Goal: Task Accomplishment & Management: Use online tool/utility

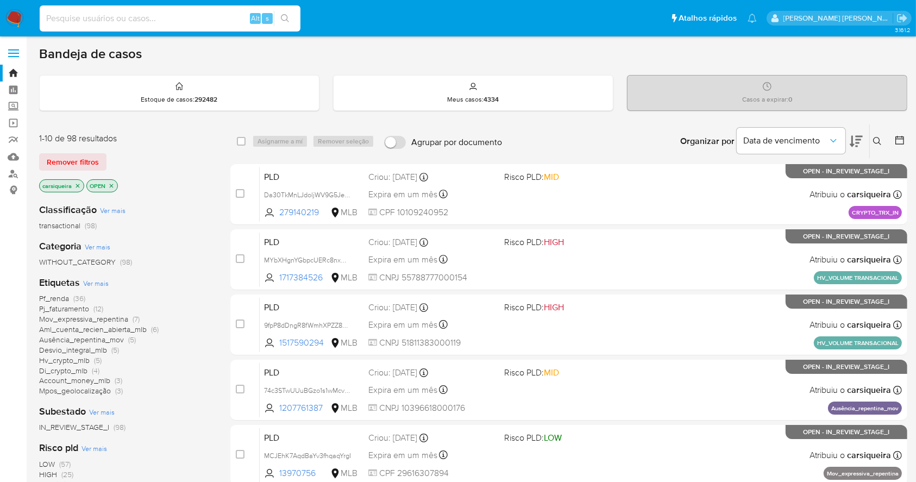
click at [169, 11] on input at bounding box center [170, 18] width 261 height 14
paste input "GMrdbFuz7nbTZ17aLGHSVAmW"
type input "GMrdbFuz7nbTZ17aLGHSVAmW"
drag, startPoint x: 287, startPoint y: 20, endPoint x: 282, endPoint y: 1, distance: 19.5
click at [286, 20] on icon "search-icon" at bounding box center [285, 18] width 8 height 8
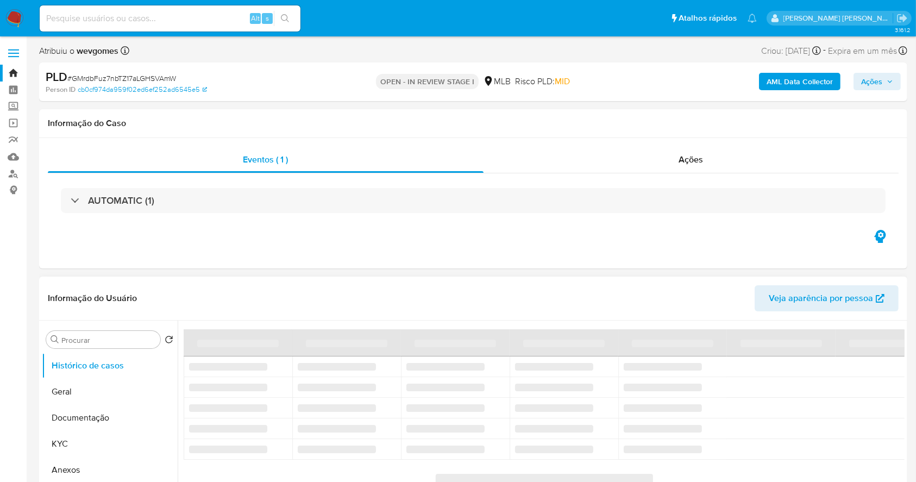
select select "10"
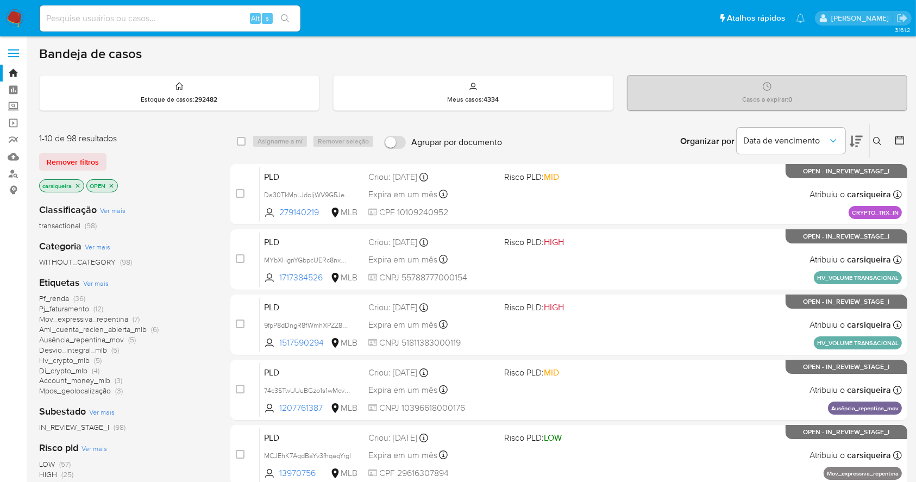
click at [78, 184] on icon "close-filter" at bounding box center [77, 186] width 7 height 7
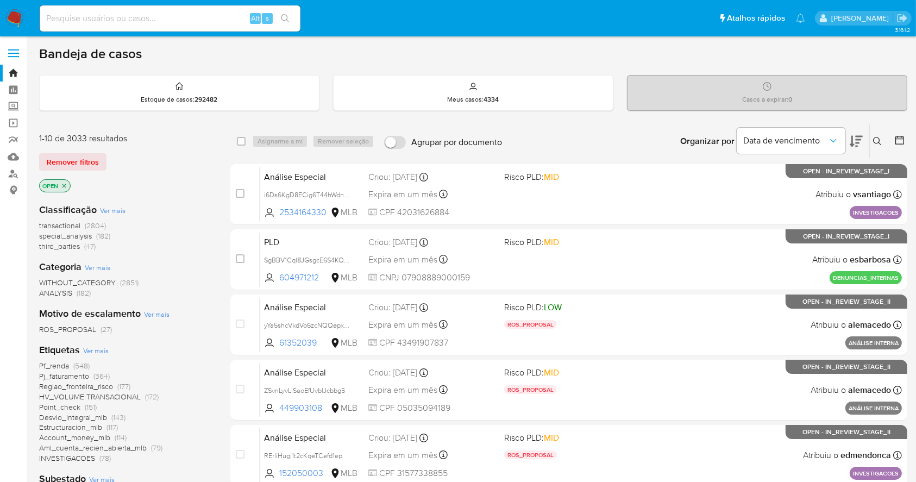
drag, startPoint x: 157, startPoint y: 33, endPoint x: 149, endPoint y: 24, distance: 12.0
click at [152, 28] on nav "Pausado Ver notificaciones Alt s Atalhos rápidos Presiona las siguientes teclas…" at bounding box center [458, 18] width 916 height 36
click at [149, 24] on input at bounding box center [170, 18] width 261 height 14
paste input "GMrdbFuz7nbTZ17aLGHSVAmW"
type input "GMrdbFuz7nbTZ17aLGHSVAmW"
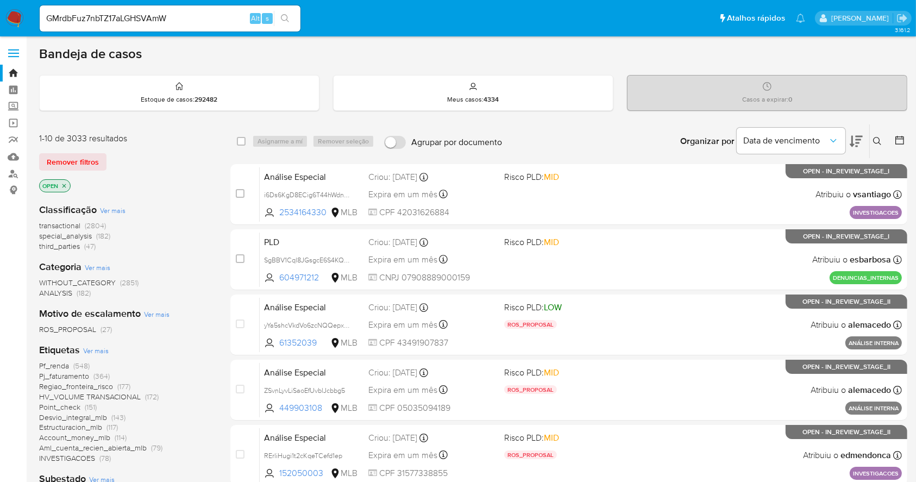
click at [285, 21] on icon "search-icon" at bounding box center [285, 18] width 9 height 9
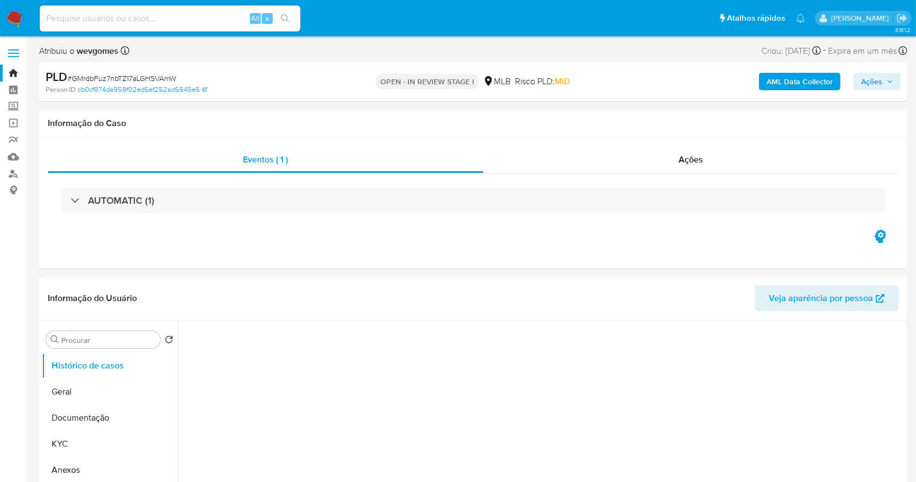
select select "10"
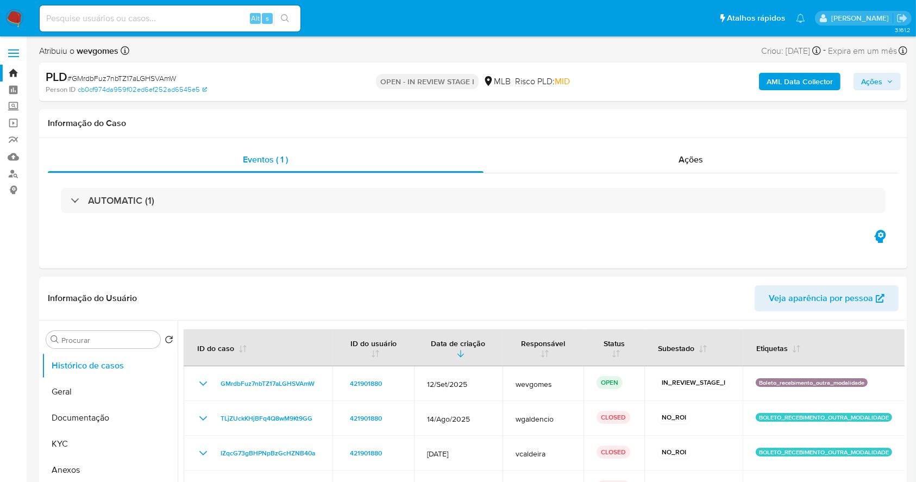
click at [14, 21] on img at bounding box center [14, 18] width 18 height 18
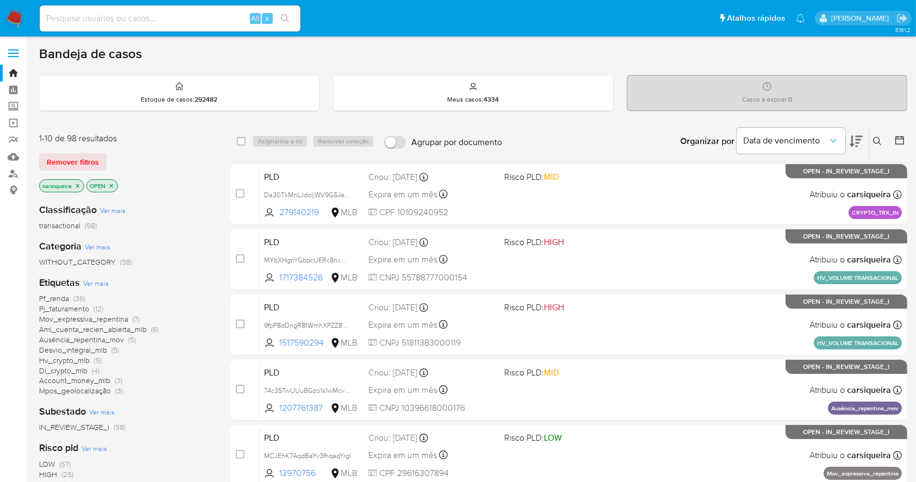
click at [77, 186] on icon "close-filter" at bounding box center [77, 186] width 7 height 7
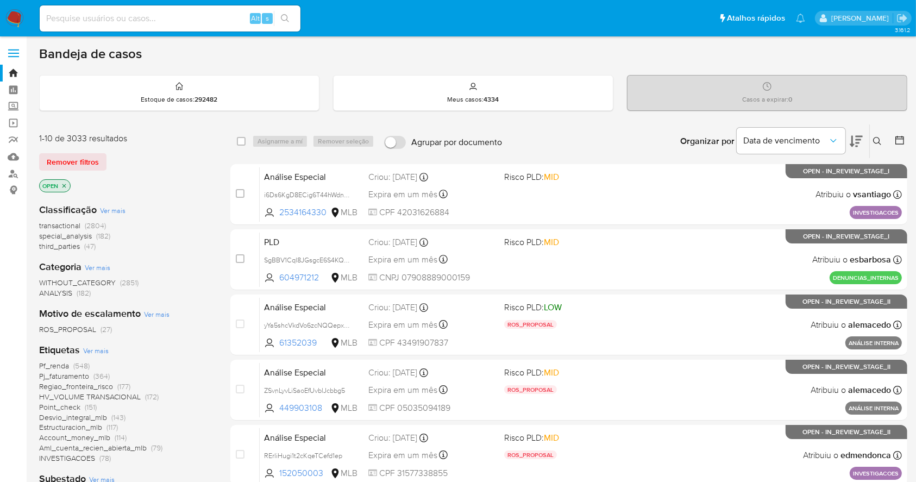
click at [877, 139] on icon at bounding box center [877, 141] width 9 height 9
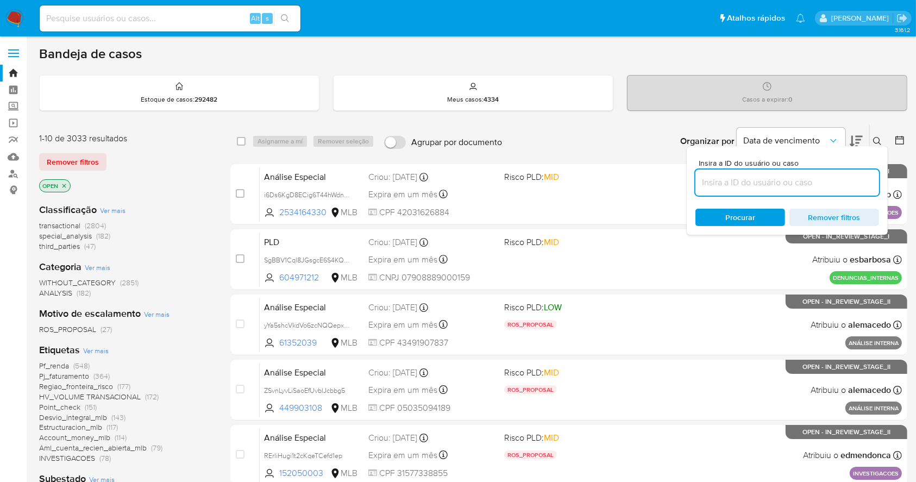
click at [739, 183] on input at bounding box center [787, 182] width 184 height 14
type input "GMrdbFuz7nbTZ17aLGHSVAmW"
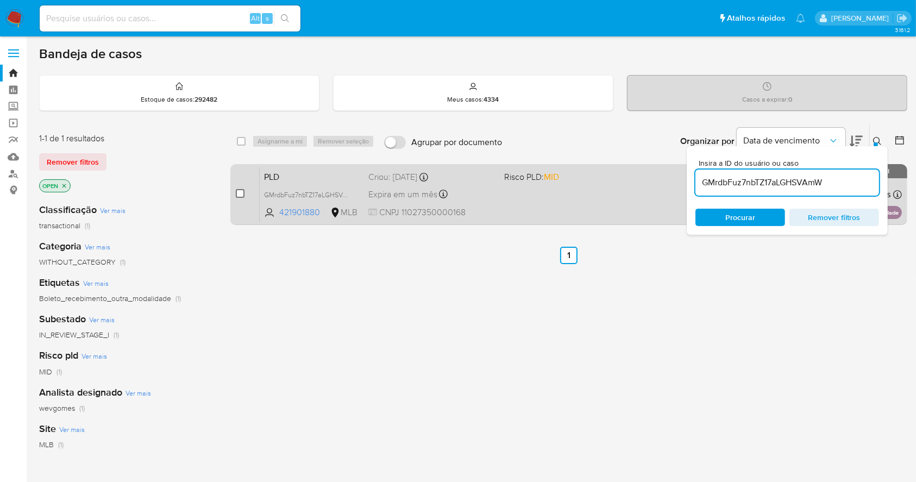
click at [238, 192] on input "checkbox" at bounding box center [240, 193] width 9 height 9
checkbox input "true"
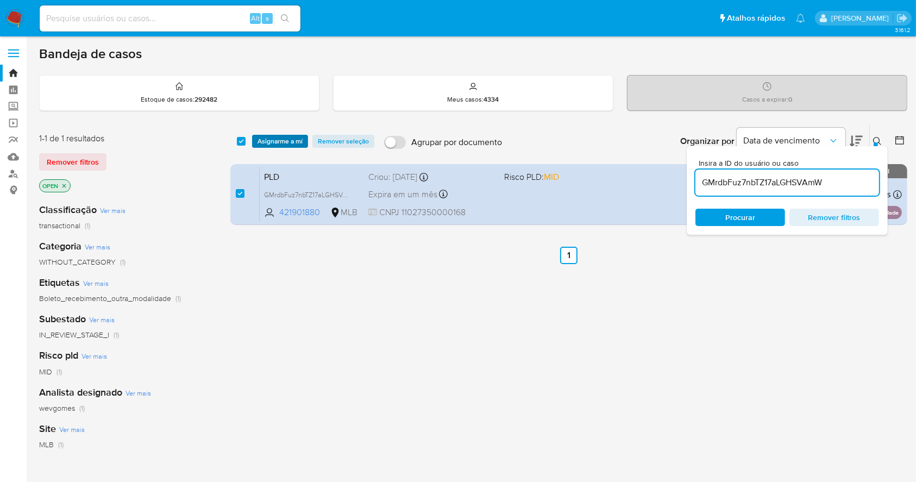
click at [285, 145] on span "Asignarme a mí" at bounding box center [279, 141] width 45 height 11
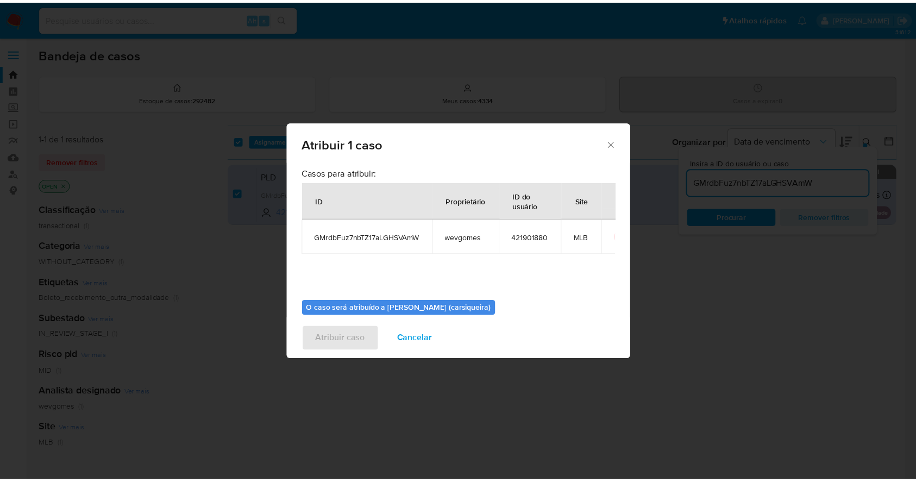
scroll to position [56, 0]
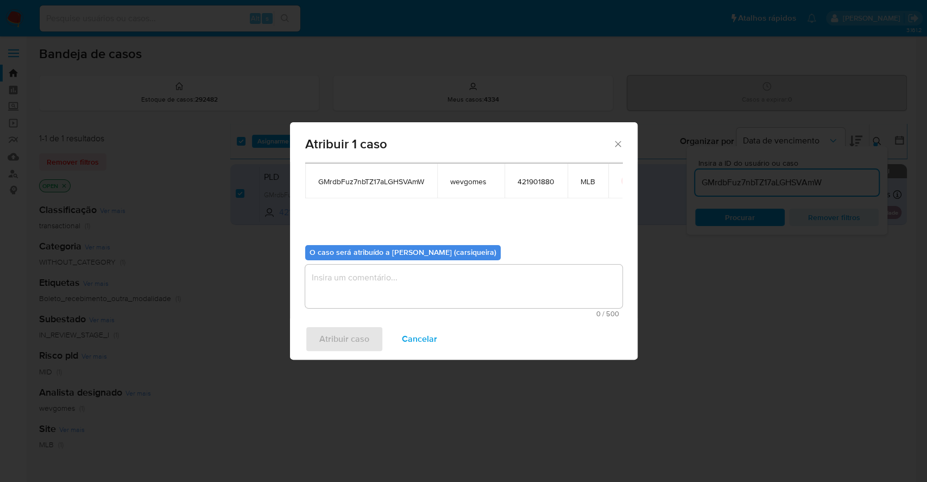
drag, startPoint x: 417, startPoint y: 275, endPoint x: 413, endPoint y: 284, distance: 9.7
click at [417, 275] on textarea "assign-modal" at bounding box center [463, 286] width 317 height 43
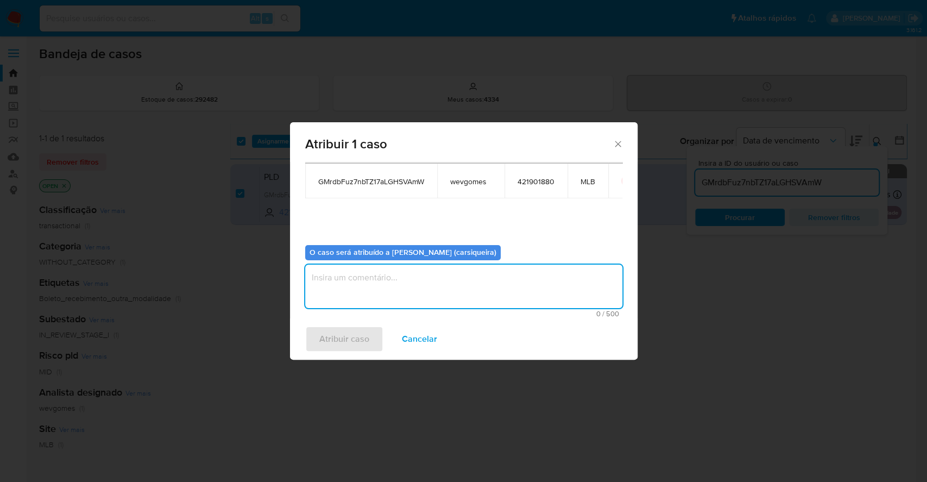
paste textarea "GMrdbFuz7nbTZ17aLGHSVAmW"
type textarea "GMrdbFuz7nbTZ17aLGHSVAmW"
click at [342, 337] on span "Atribuir caso" at bounding box center [344, 339] width 50 height 24
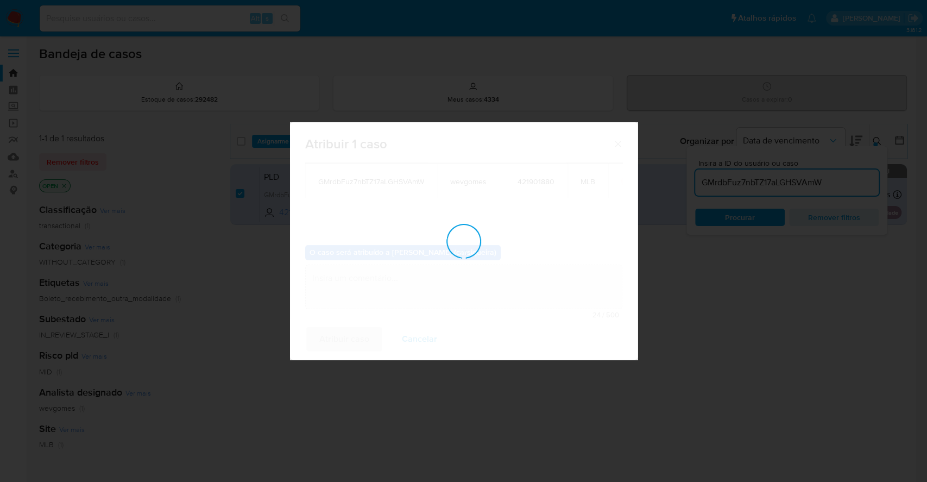
checkbox input "false"
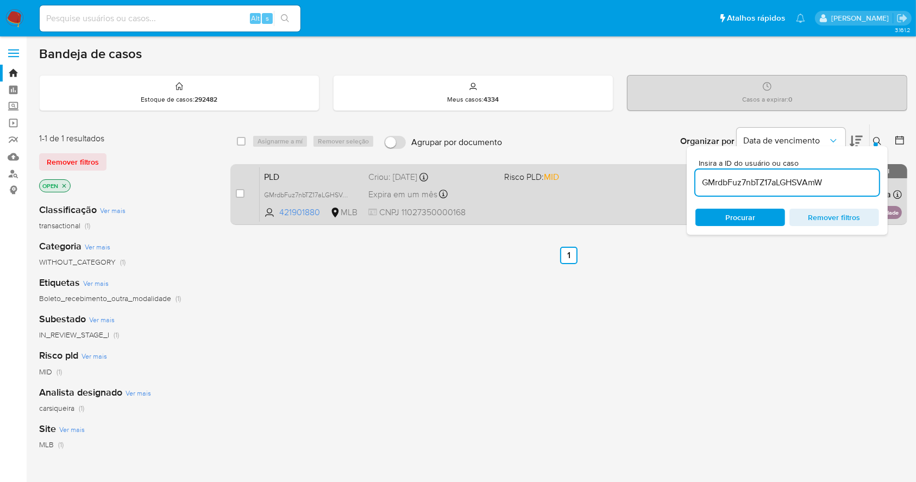
click at [548, 202] on div "PLD GMrdbFuz7nbTZ17aLGHSVAmW 421901880 MLB Risco PLD: MID Criou: 12/09/2025 Cri…" at bounding box center [581, 194] width 642 height 55
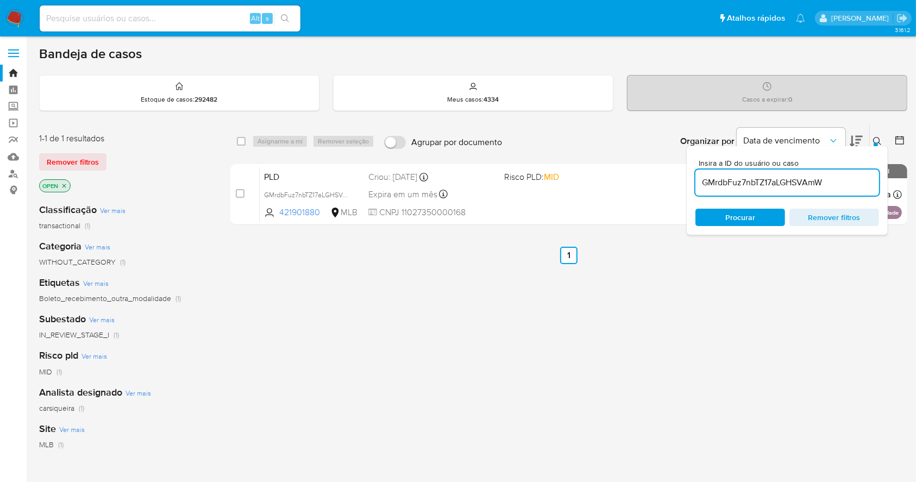
click at [5, 18] on img at bounding box center [14, 18] width 18 height 18
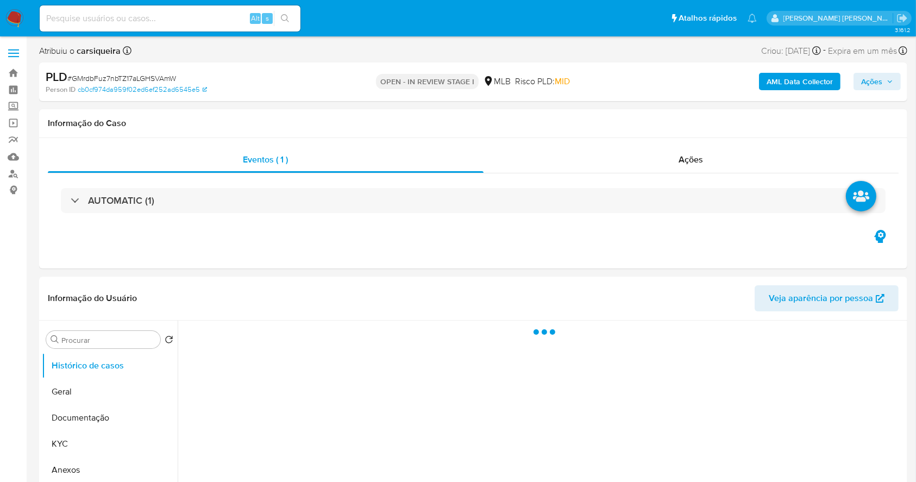
select select "10"
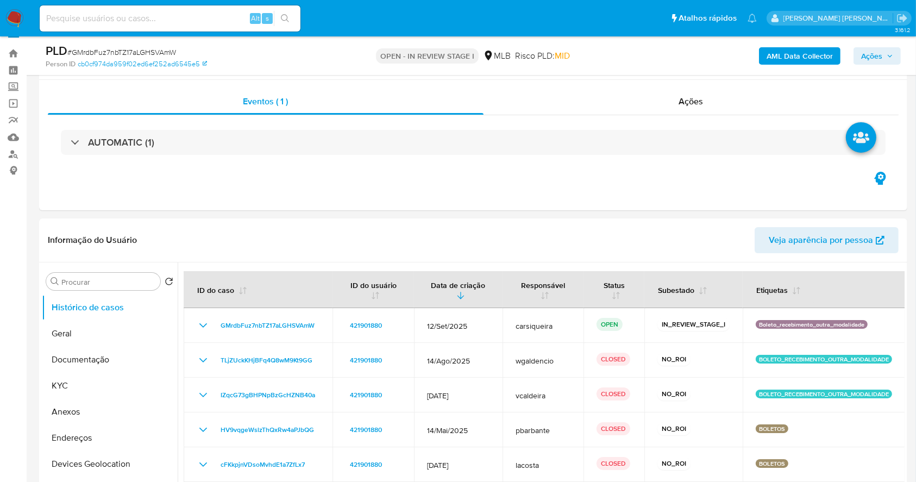
scroll to position [17, 0]
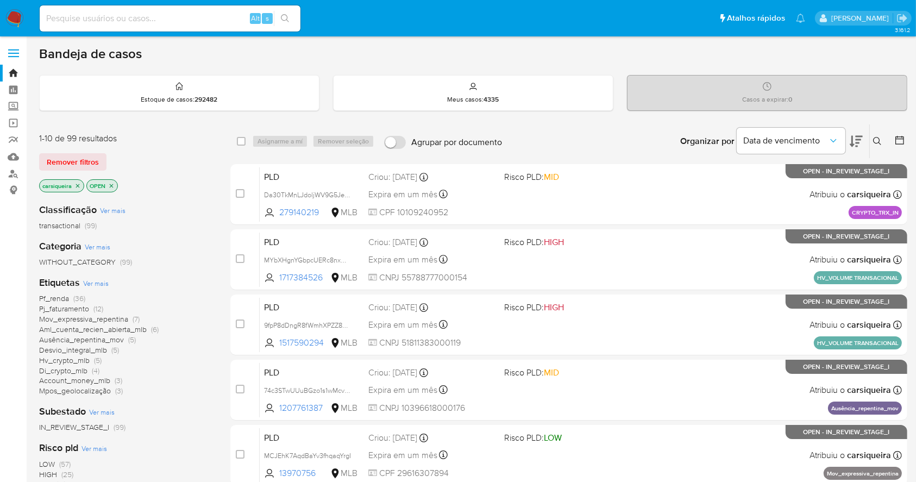
click at [207, 15] on input at bounding box center [170, 18] width 261 height 14
paste input "EjBYfWLqzyUencoIIPgj6jZf"
type input "EjBYfWLqzyUencoIIPgj6jZf"
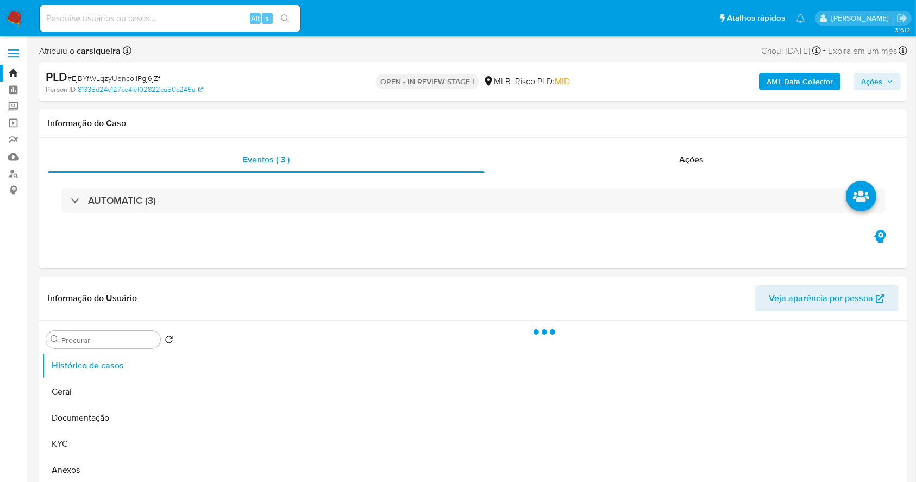
select select "10"
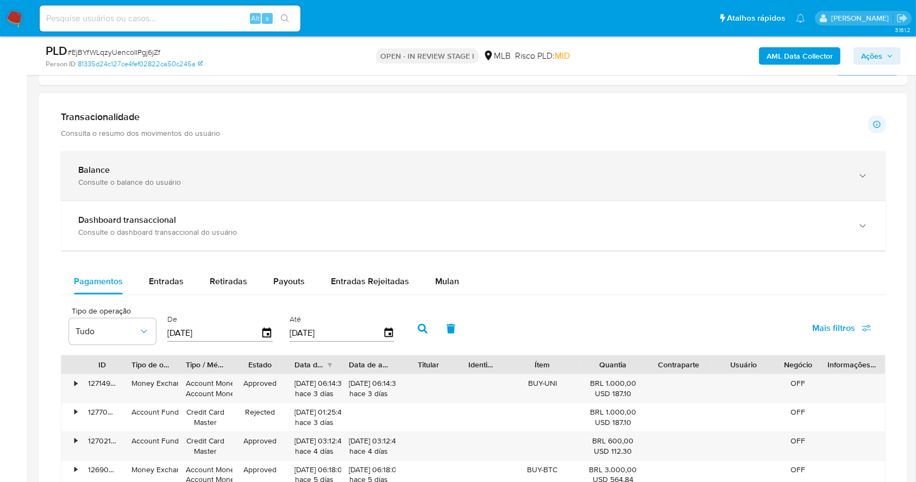
scroll to position [682, 0]
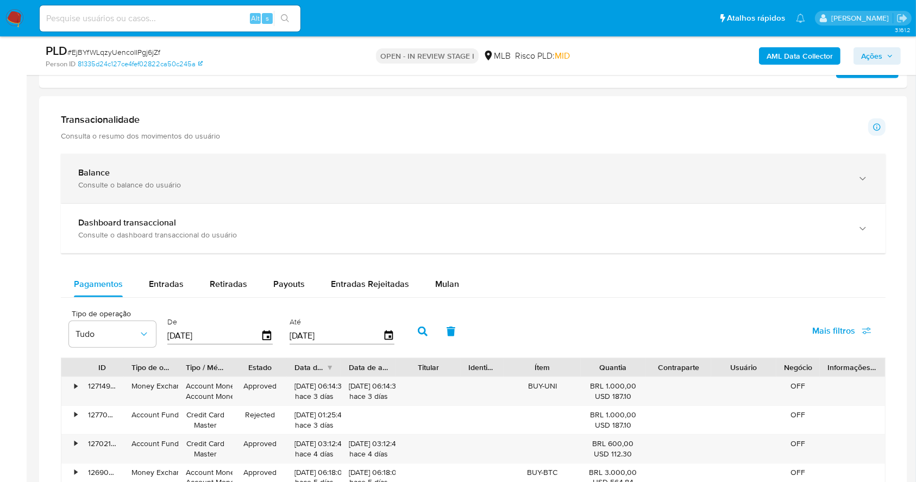
click at [278, 191] on div "Balance Consulte o balance do usuário" at bounding box center [473, 178] width 825 height 49
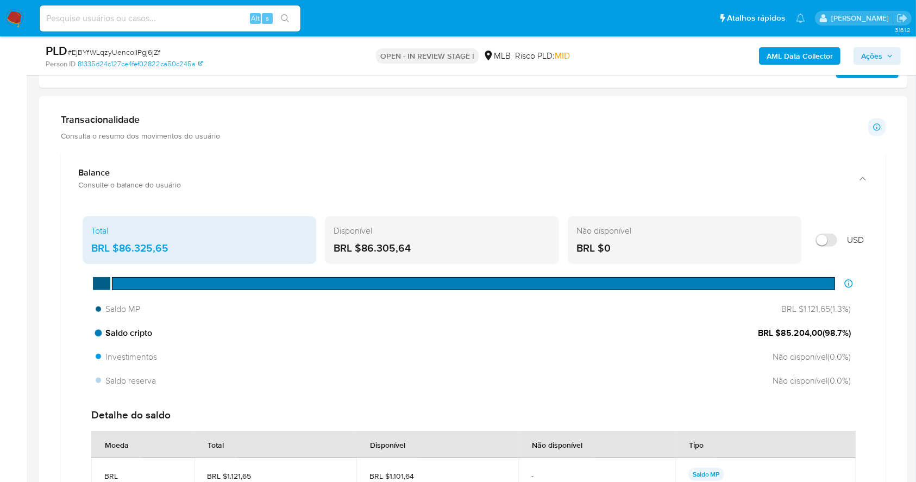
drag, startPoint x: 781, startPoint y: 334, endPoint x: 820, endPoint y: 334, distance: 38.6
click at [820, 334] on span "BRL $85.204,00 ( 98.7 %)" at bounding box center [804, 333] width 93 height 12
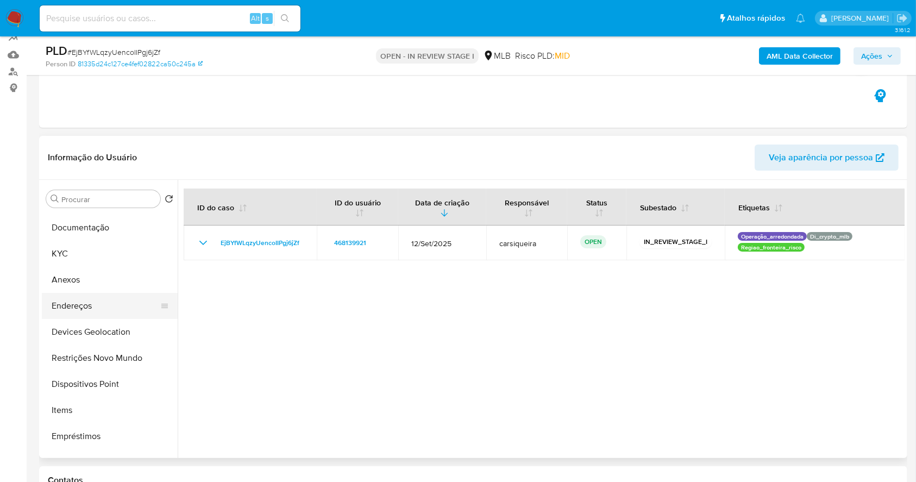
scroll to position [72, 0]
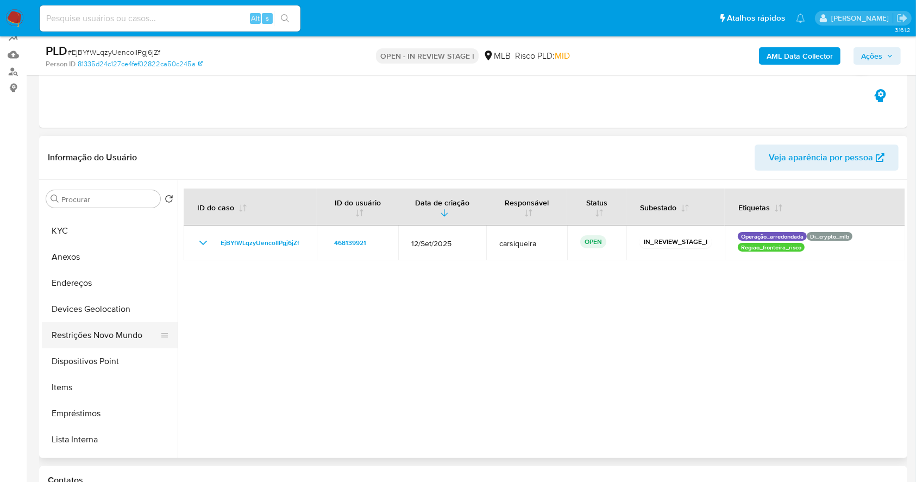
click at [90, 335] on button "Restrições Novo Mundo" at bounding box center [105, 335] width 127 height 26
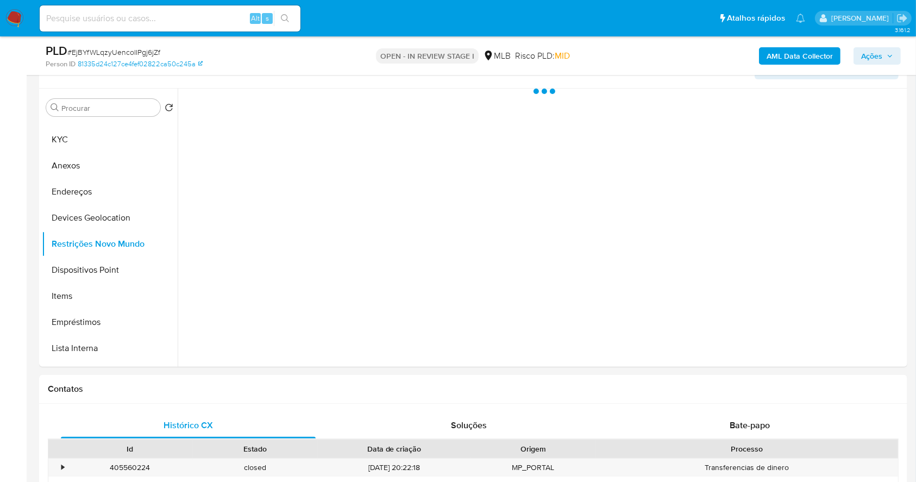
scroll to position [152, 0]
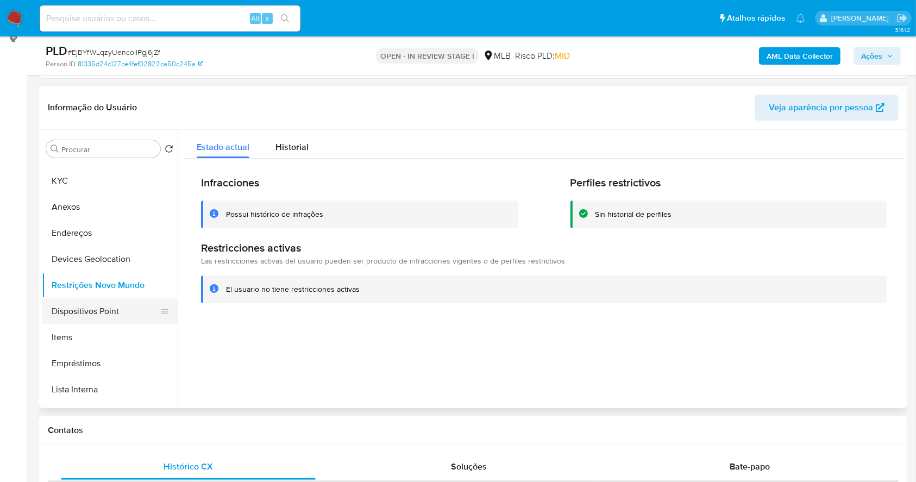
click at [98, 305] on button "Dispositivos Point" at bounding box center [105, 311] width 127 height 26
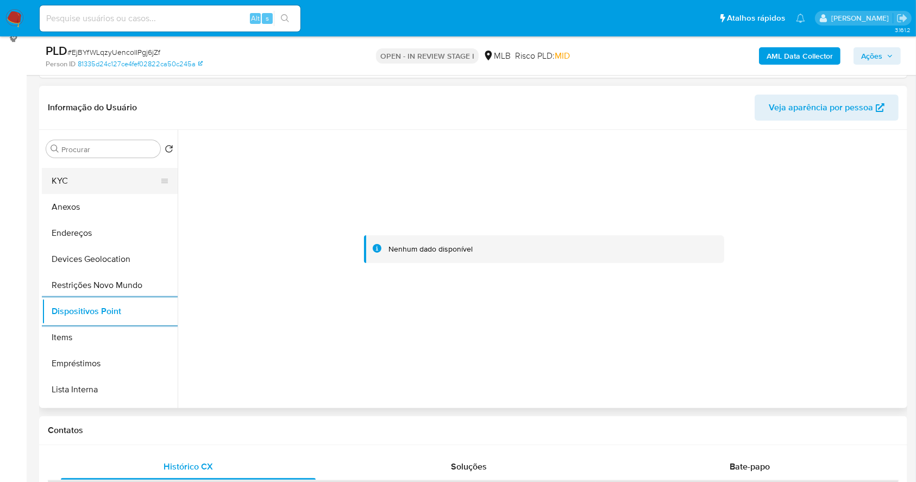
click at [78, 181] on button "KYC" at bounding box center [105, 181] width 127 height 26
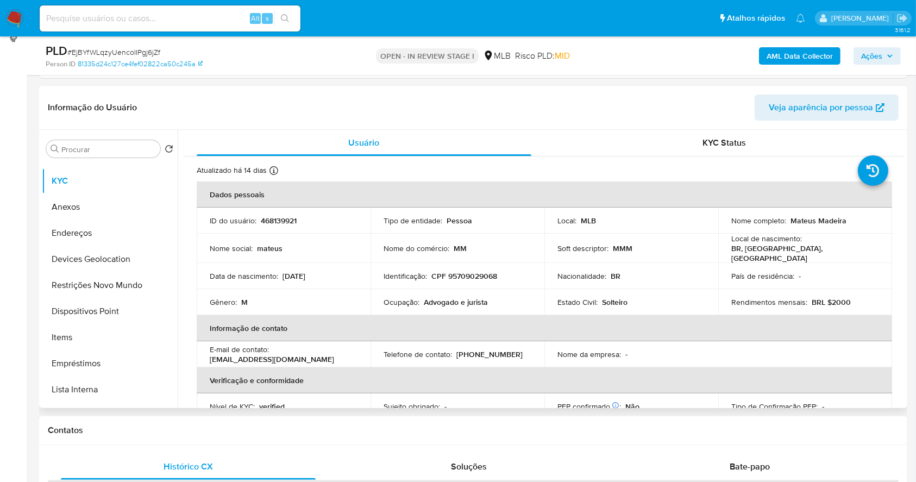
click at [471, 272] on p "CPF 95709029068" at bounding box center [464, 276] width 66 height 10
copy p "95709029068"
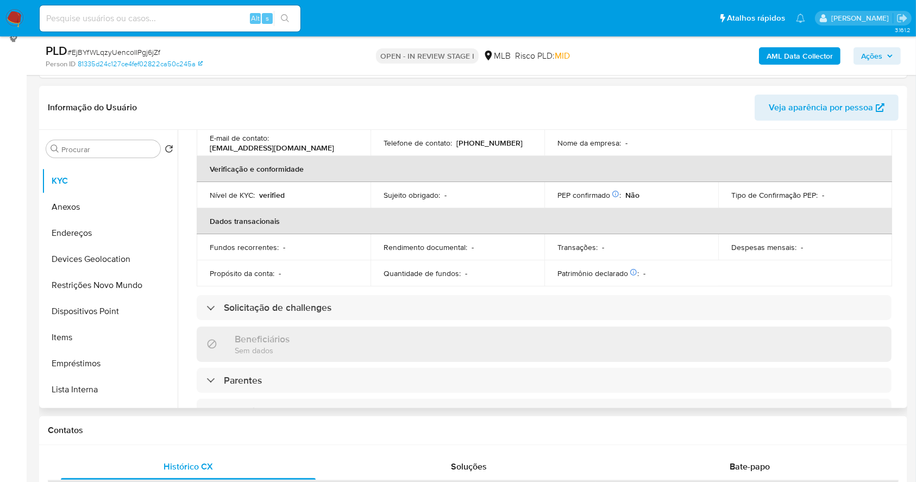
scroll to position [27, 0]
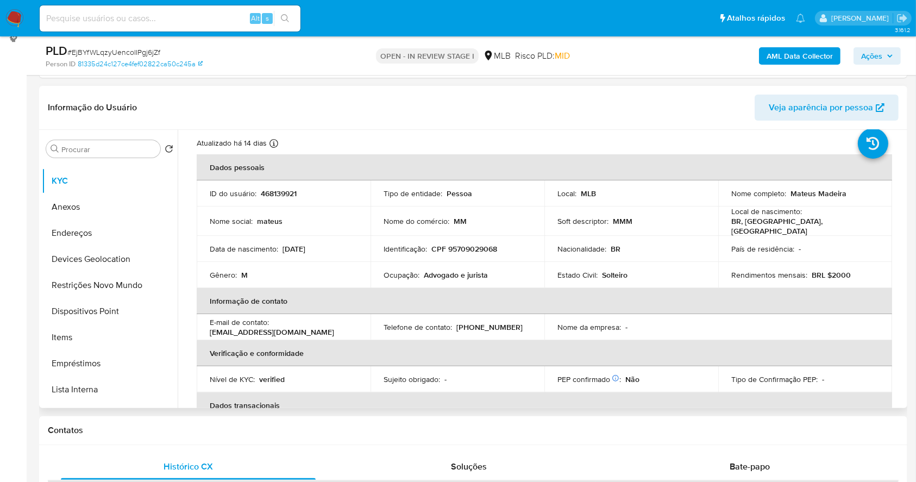
click at [507, 249] on div "Identificação : CPF 95709029068" at bounding box center [457, 249] width 148 height 10
click at [483, 244] on p "CPF 95709029068" at bounding box center [464, 249] width 66 height 10
copy p "95709029068"
drag, startPoint x: 831, startPoint y: 188, endPoint x: 787, endPoint y: 193, distance: 43.7
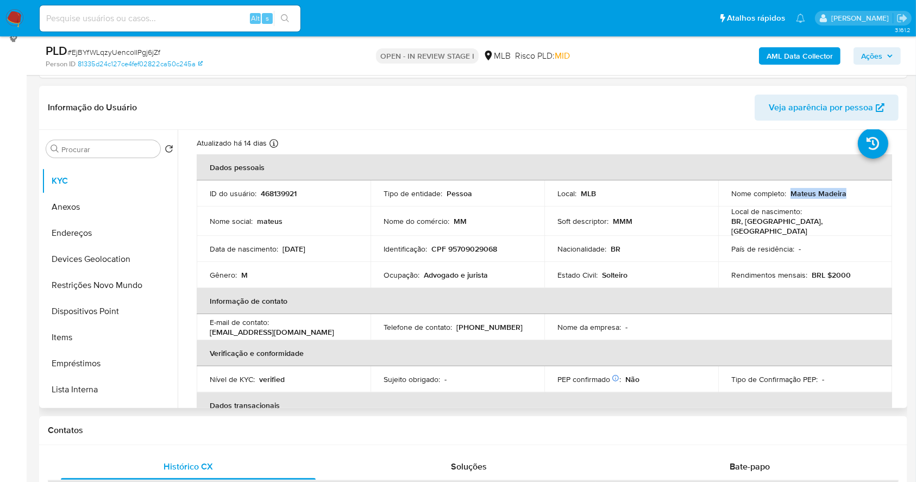
click at [787, 193] on div "Nome completo : Mateus Madeira" at bounding box center [805, 193] width 148 height 10
copy p "Mateus Madeira"
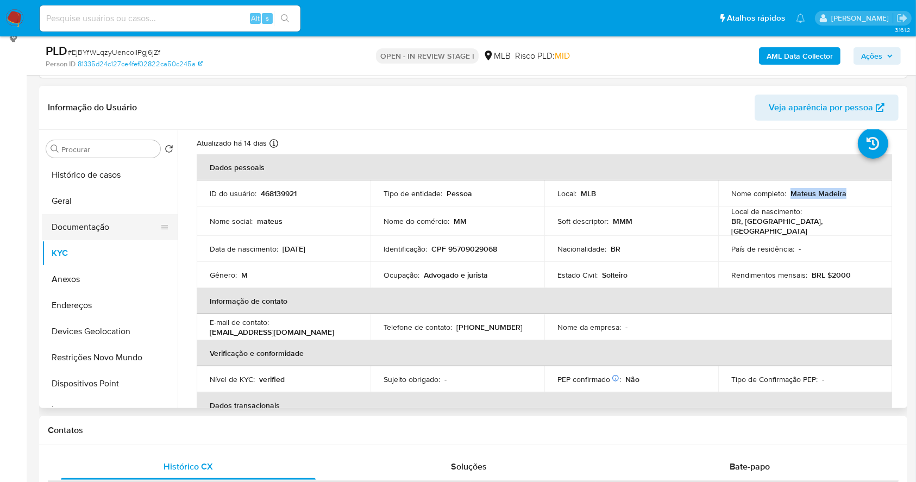
click at [114, 225] on button "Documentação" at bounding box center [105, 227] width 127 height 26
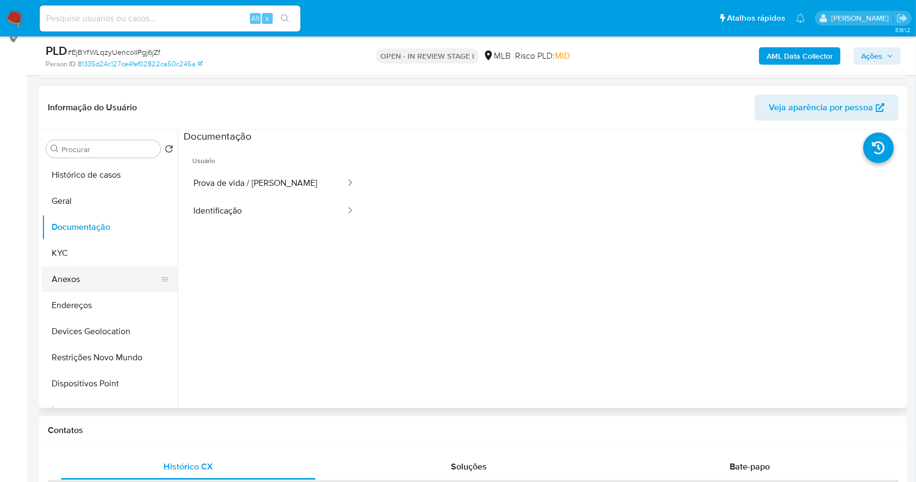
click at [68, 266] on button "Anexos" at bounding box center [105, 279] width 127 height 26
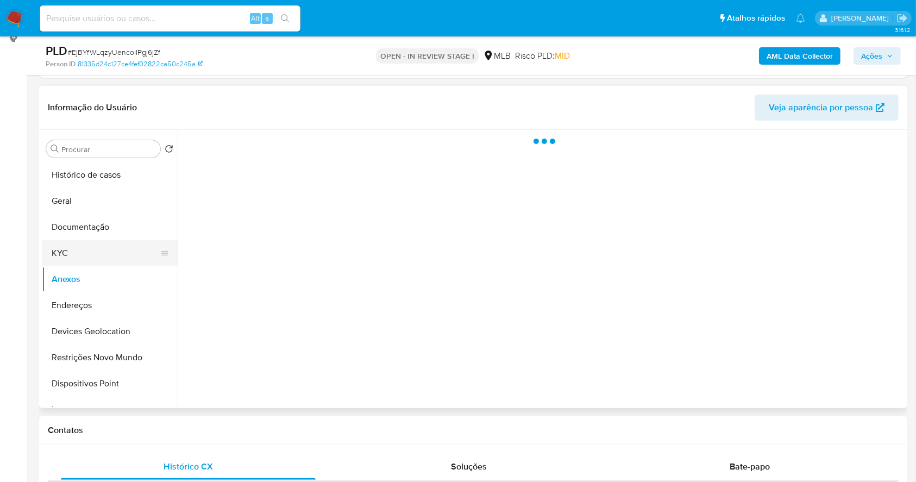
click at [97, 250] on button "KYC" at bounding box center [105, 253] width 127 height 26
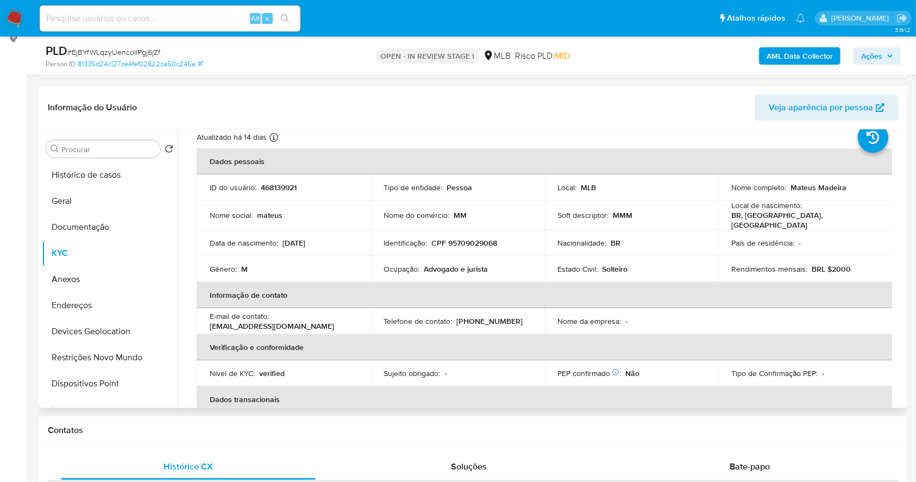
scroll to position [36, 0]
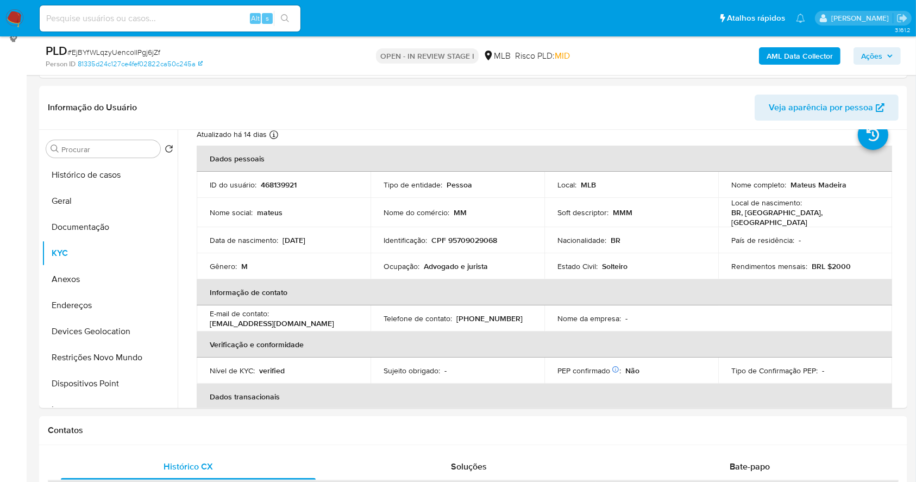
click at [877, 53] on span "Ações" at bounding box center [871, 55] width 21 height 17
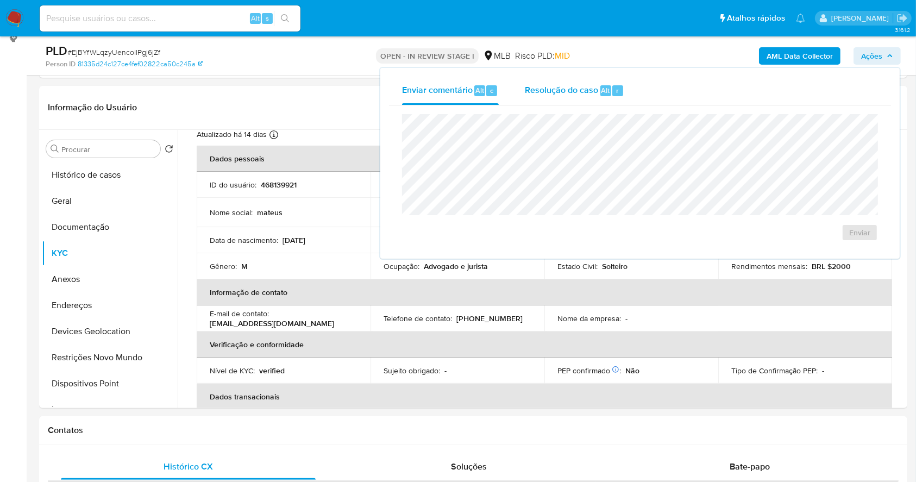
click at [512, 97] on button "Resolução do caso Alt r" at bounding box center [574, 91] width 125 height 28
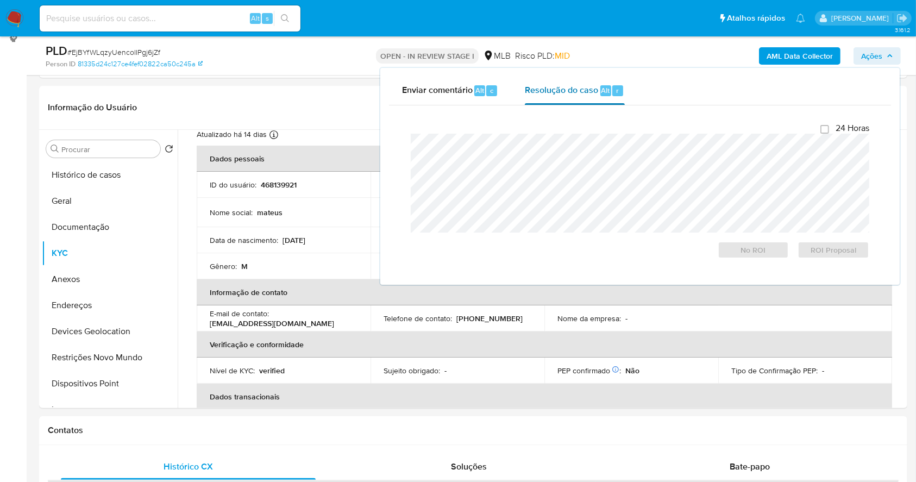
click at [564, 86] on span "Resolução do caso" at bounding box center [561, 90] width 73 height 12
click at [115, 276] on button "Anexos" at bounding box center [105, 279] width 127 height 26
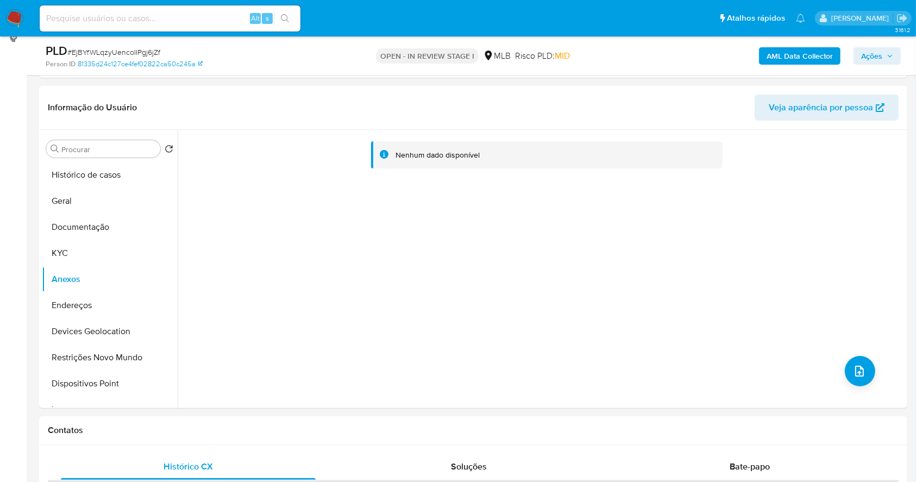
click at [878, 47] on span "Ações" at bounding box center [871, 55] width 21 height 17
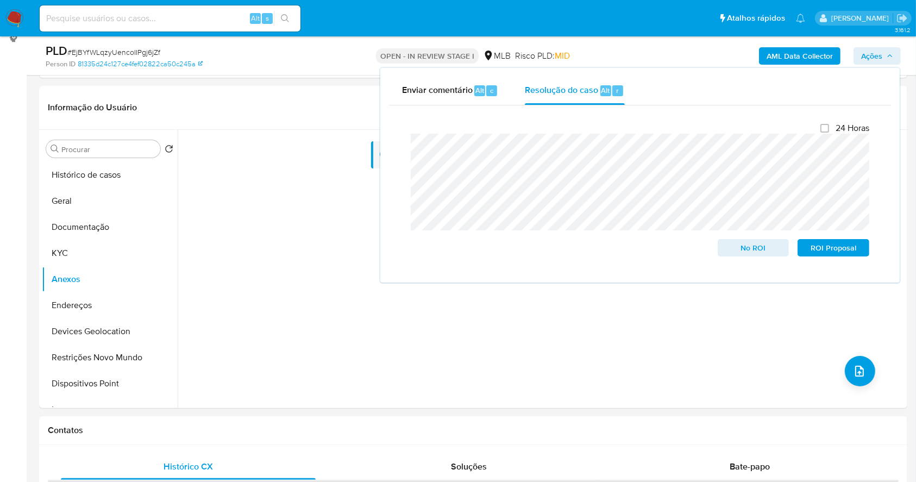
click at [796, 52] on b "AML Data Collector" at bounding box center [799, 55] width 66 height 17
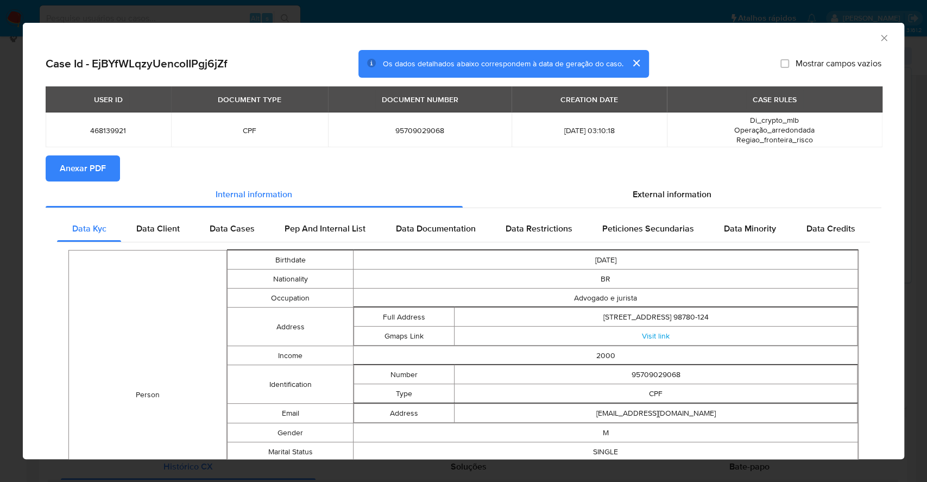
click at [104, 153] on div "USER ID DOCUMENT TYPE DOCUMENT NUMBER CREATION DATE CASE RULES 468139921 CPF 95…" at bounding box center [464, 120] width 836 height 69
click at [103, 160] on span "Anexar PDF" at bounding box center [83, 168] width 46 height 24
click at [0, 262] on div "AML Data Collector Case Id - EjBYfWLqzyUencoIIPgj6jZf Os dados detalhados abaix…" at bounding box center [463, 241] width 927 height 482
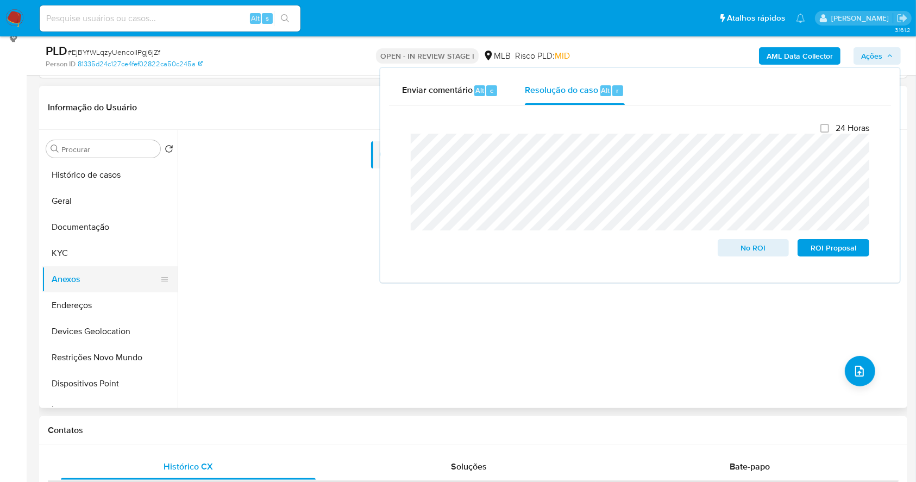
click at [103, 280] on button "Anexos" at bounding box center [105, 279] width 127 height 26
click at [95, 256] on button "KYC" at bounding box center [105, 253] width 127 height 26
click at [101, 276] on button "Anexos" at bounding box center [105, 279] width 127 height 26
click at [74, 241] on button "KYC" at bounding box center [105, 253] width 127 height 26
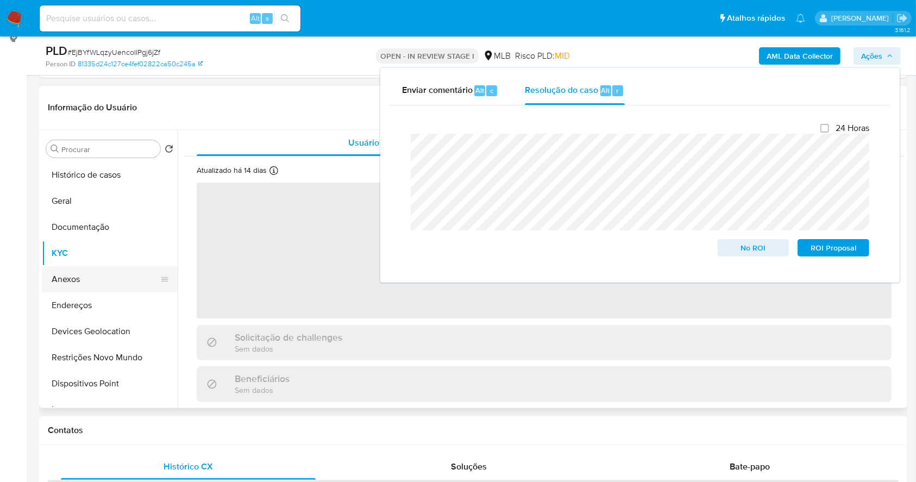
click at [96, 281] on button "Anexos" at bounding box center [105, 279] width 127 height 26
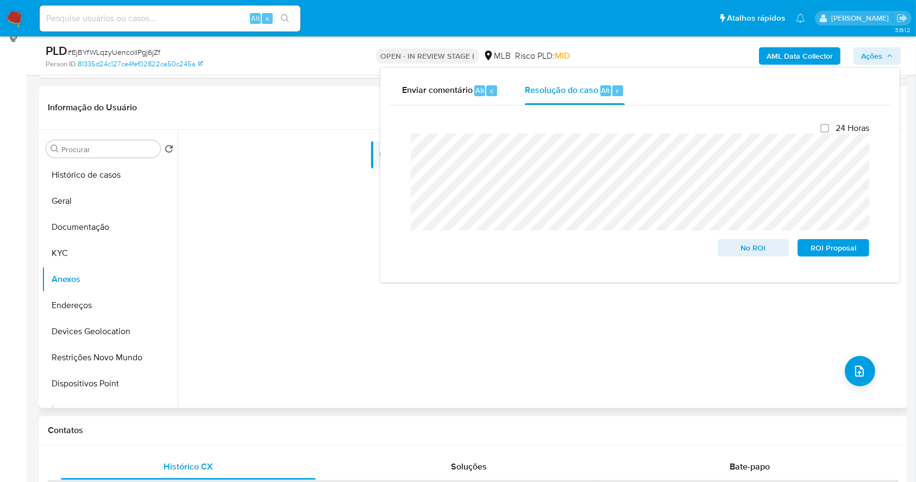
click at [534, 362] on div "Nenhum dado disponível" at bounding box center [541, 269] width 727 height 278
click at [785, 54] on b "AML Data Collector" at bounding box center [799, 55] width 66 height 17
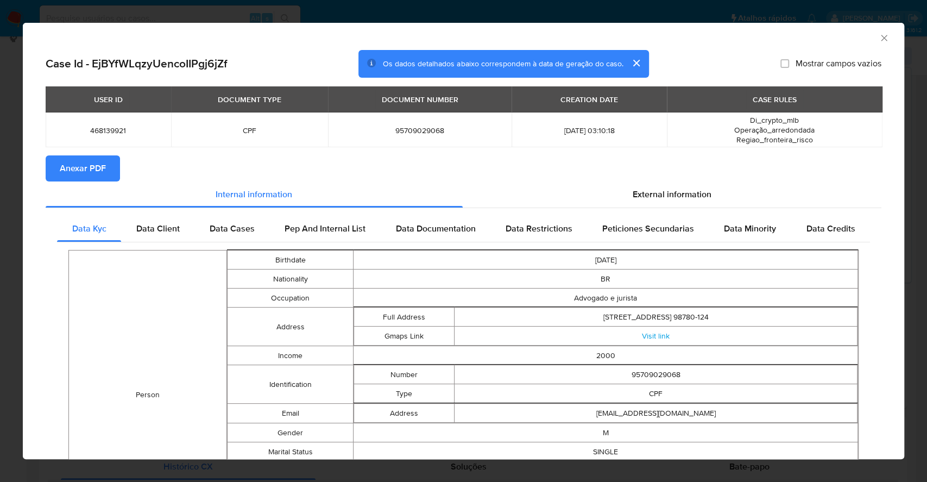
click at [63, 160] on span "Anexar PDF" at bounding box center [83, 168] width 46 height 24
click at [0, 266] on div "AML Data Collector Case Id - EjBYfWLqzyUencoIIPgj6jZf Os dados detalhados abaix…" at bounding box center [463, 241] width 927 height 482
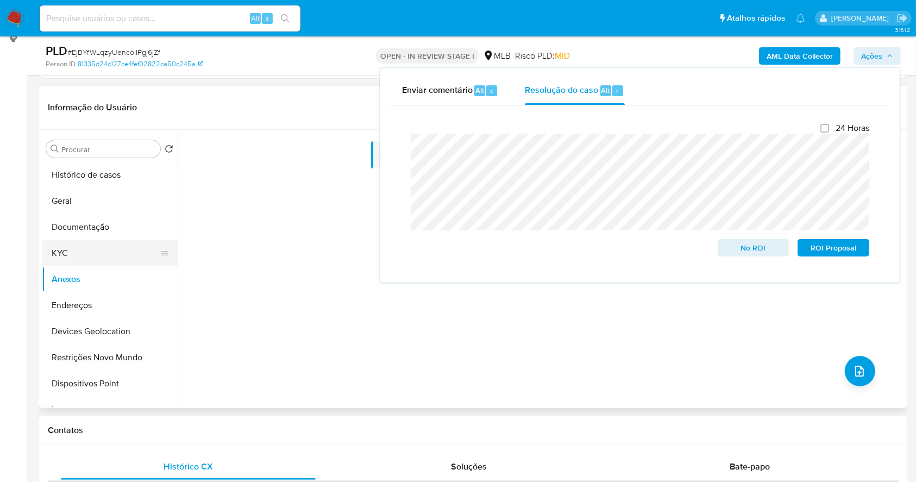
click at [83, 249] on button "KYC" at bounding box center [105, 253] width 127 height 26
click at [97, 280] on button "Anexos" at bounding box center [105, 279] width 127 height 26
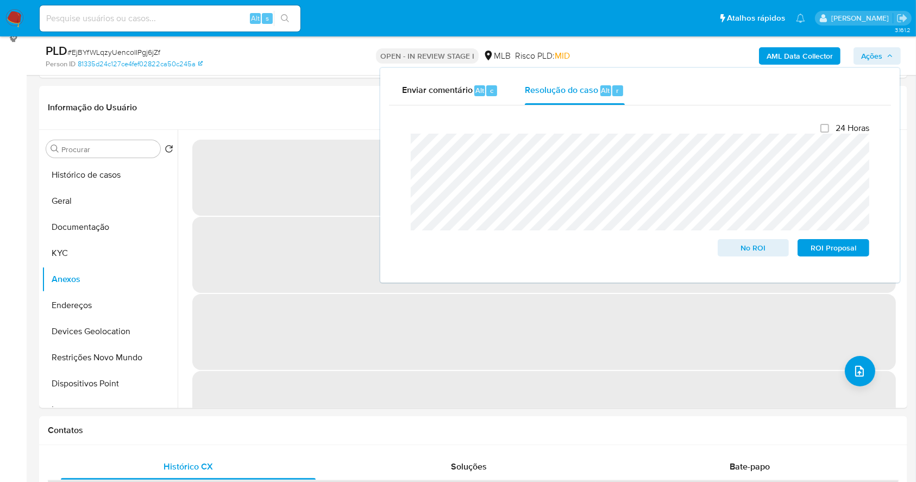
scroll to position [137, 0]
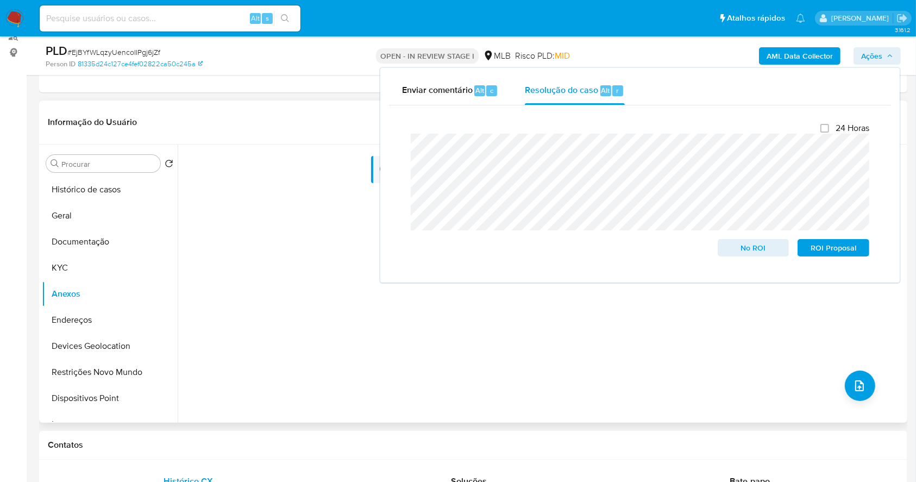
click at [618, 366] on div "Nenhum dado disponível" at bounding box center [541, 283] width 727 height 278
click at [872, 57] on span "Ações" at bounding box center [871, 55] width 21 height 17
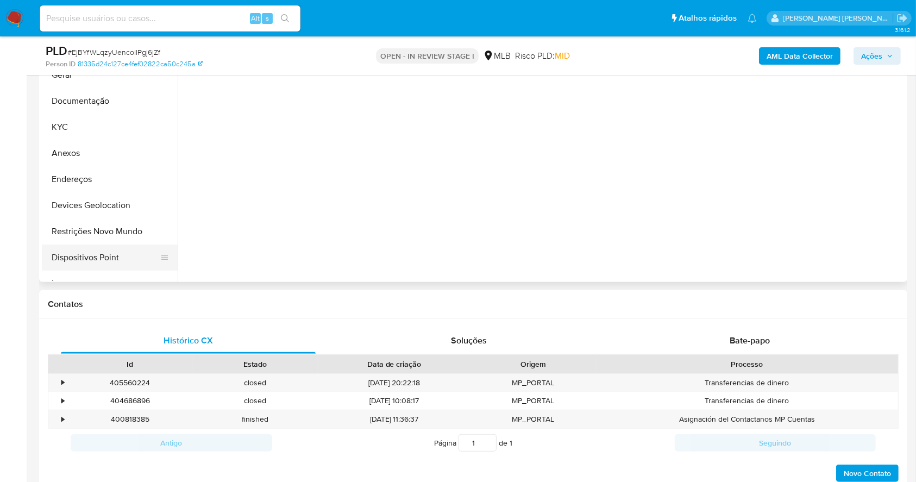
scroll to position [290, 0]
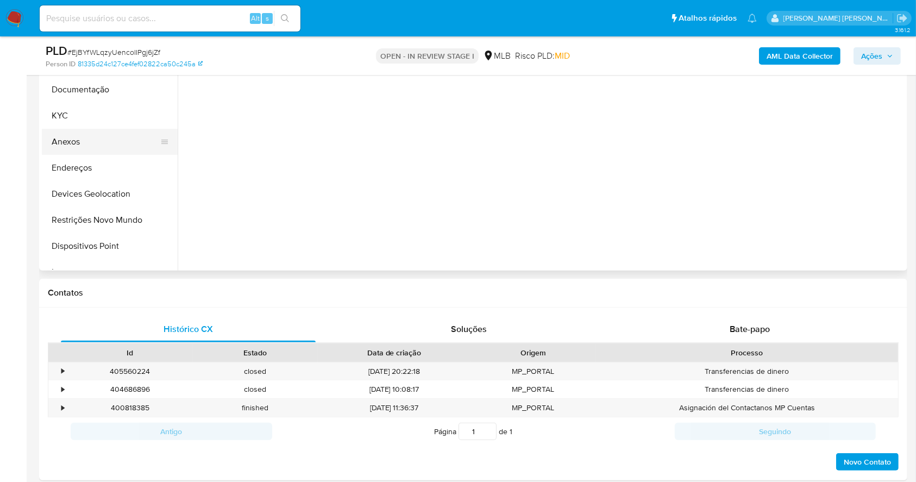
select select "10"
click at [83, 131] on button "Anexos" at bounding box center [105, 142] width 127 height 26
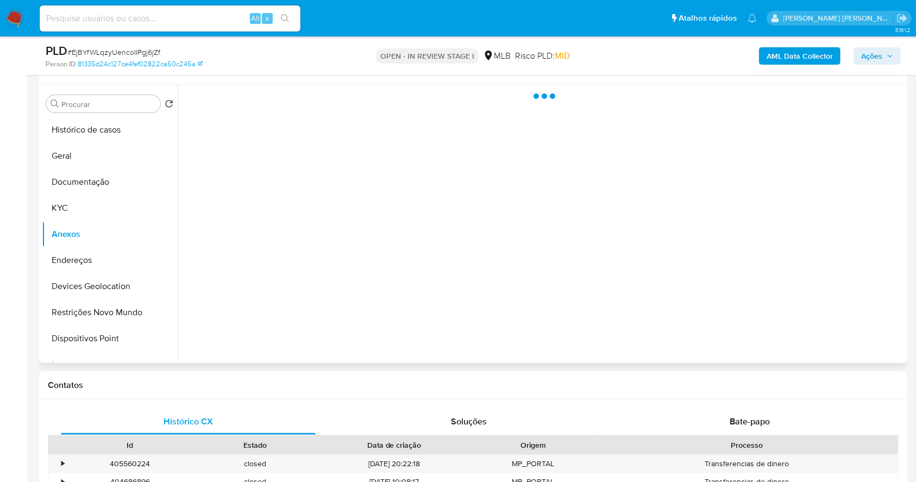
scroll to position [144, 0]
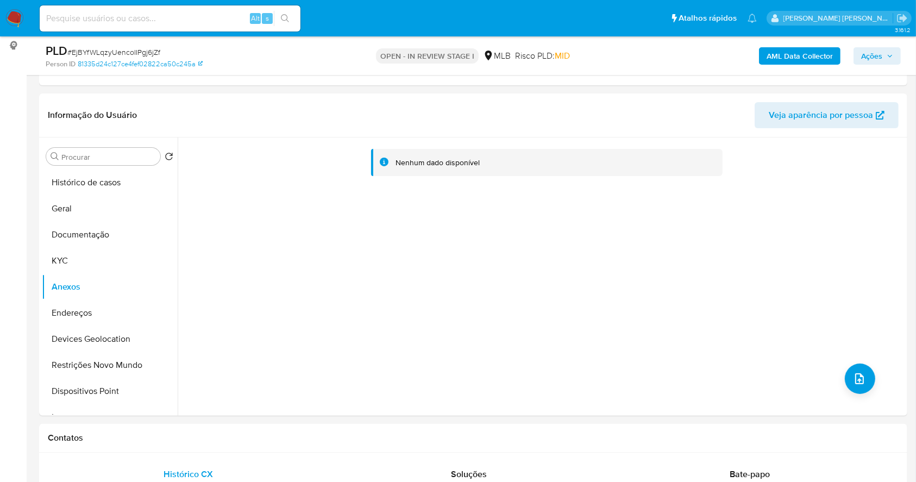
click at [804, 57] on b "AML Data Collector" at bounding box center [799, 55] width 66 height 17
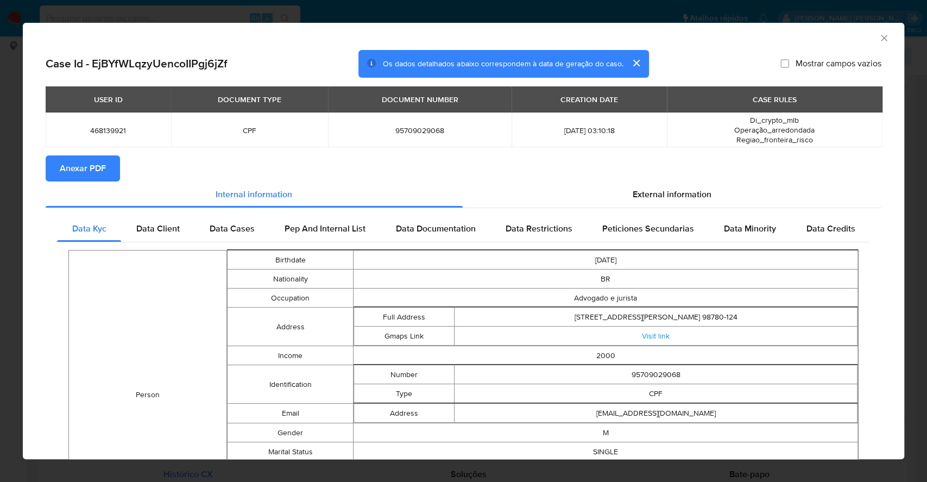
click at [632, 65] on button "cerrar" at bounding box center [636, 63] width 26 height 26
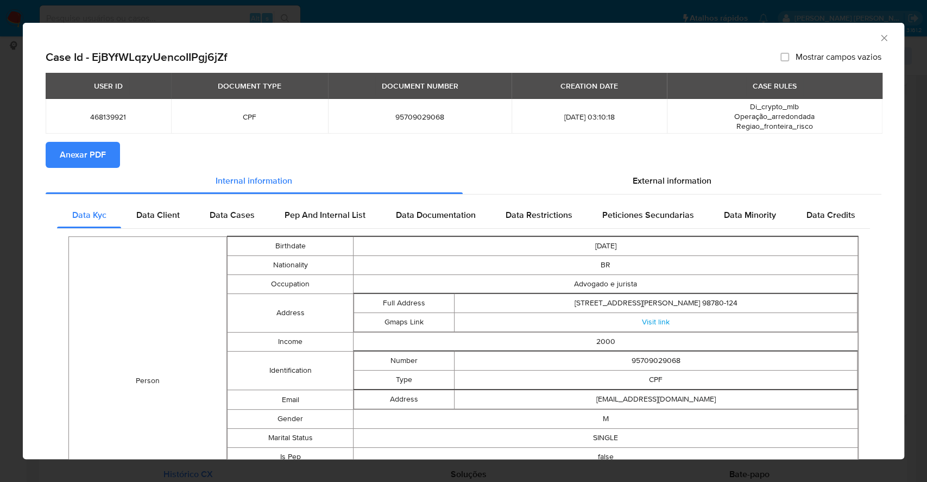
click at [91, 155] on span "Anexar PDF" at bounding box center [83, 155] width 46 height 24
click at [0, 152] on div "AML Data Collector Case Id - EjBYfWLqzyUencoIIPgj6jZf Mostrar campos vazios USE…" at bounding box center [463, 241] width 927 height 482
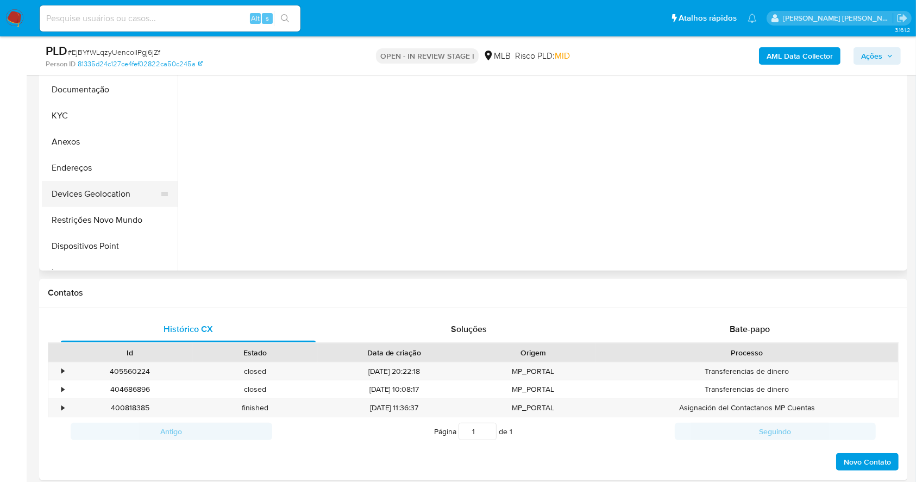
select select "10"
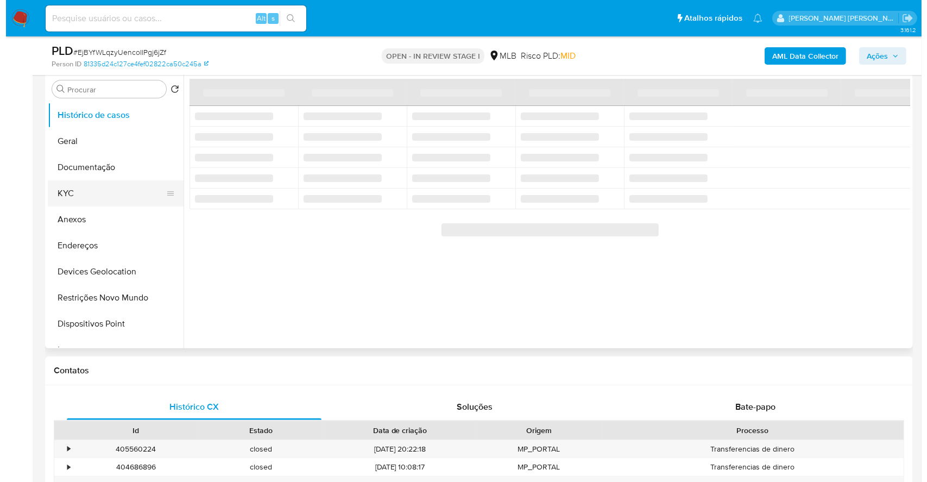
scroll to position [144, 0]
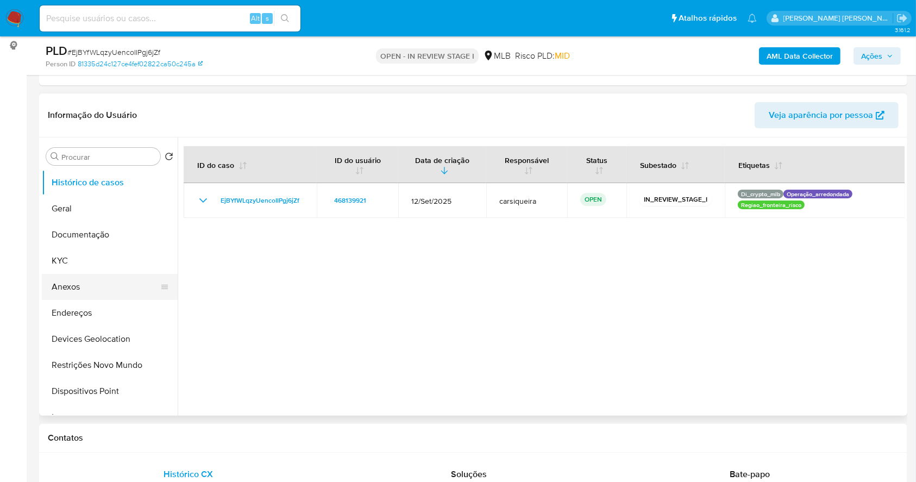
click at [98, 280] on button "Anexos" at bounding box center [105, 287] width 127 height 26
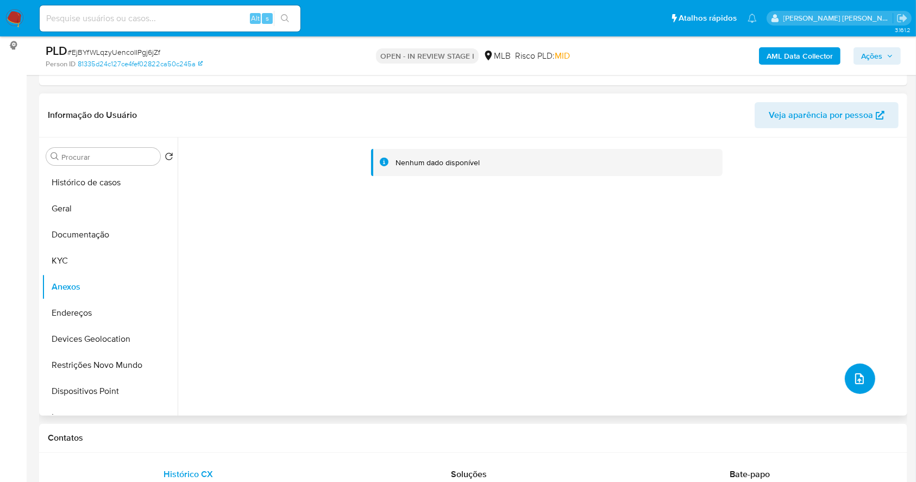
click at [865, 372] on button "upload-file" at bounding box center [860, 378] width 30 height 30
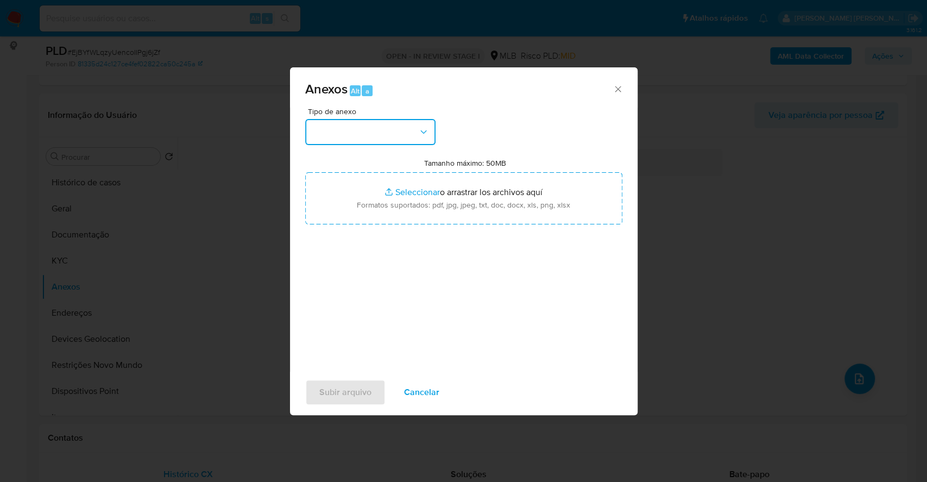
click at [364, 135] on button "button" at bounding box center [370, 132] width 130 height 26
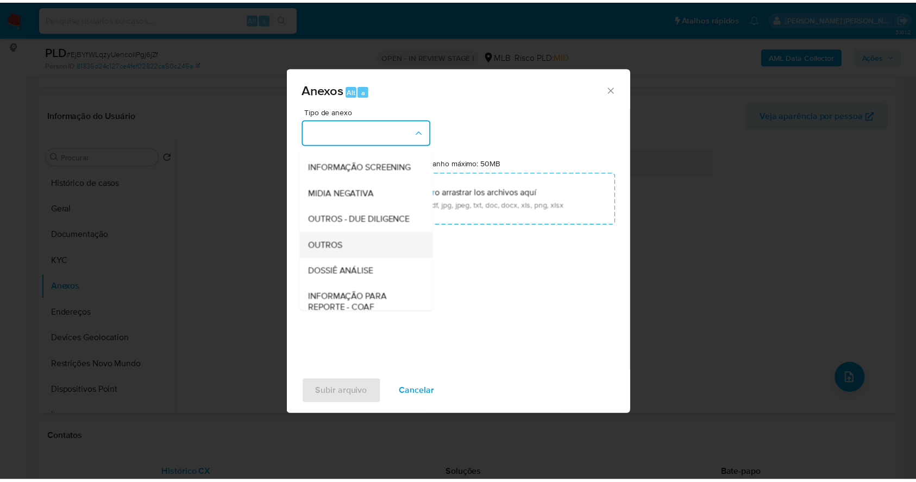
scroll to position [167, 0]
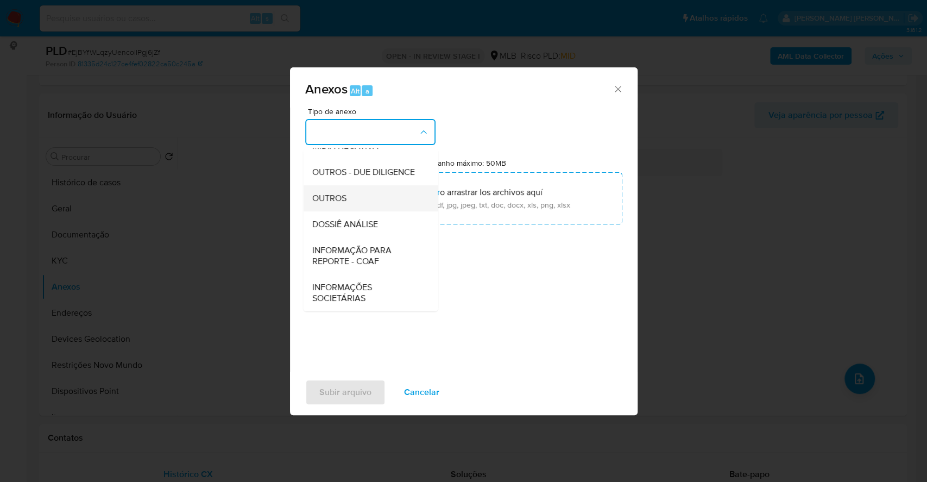
drag, startPoint x: 354, startPoint y: 190, endPoint x: 386, endPoint y: 185, distance: 32.5
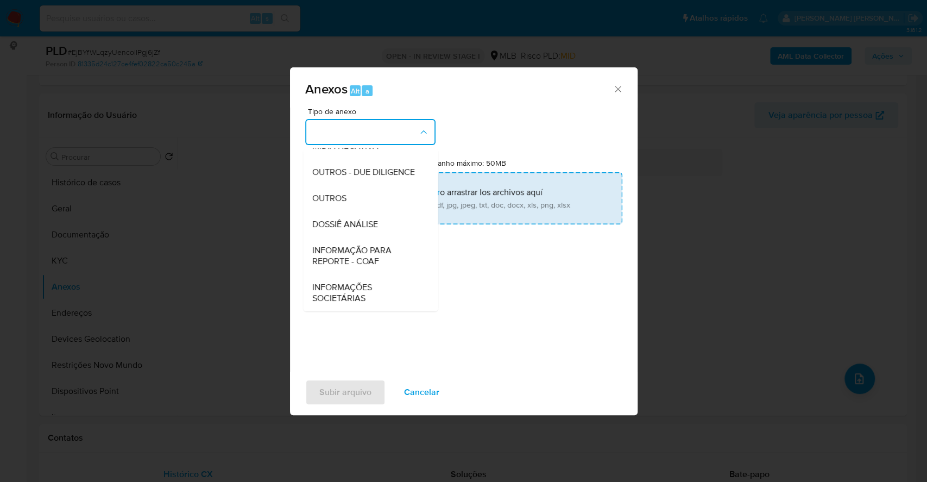
click at [353, 189] on div "OUTROS" at bounding box center [367, 198] width 111 height 26
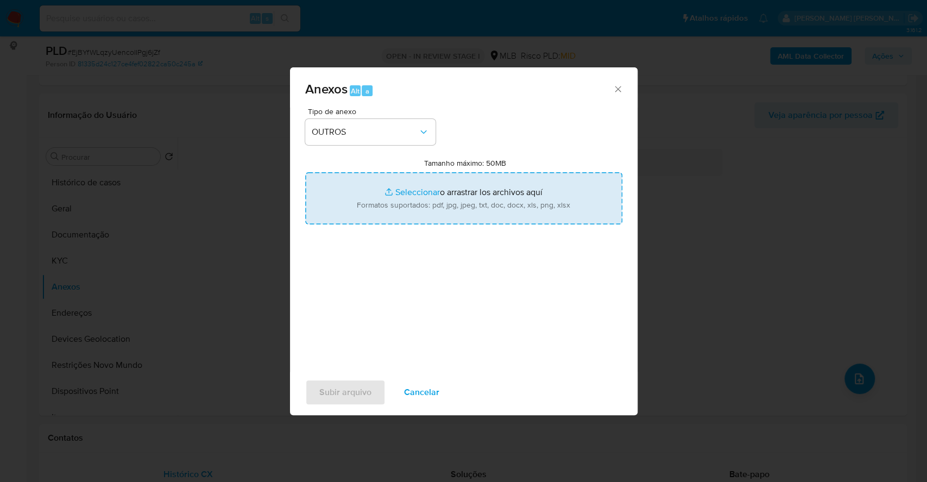
click at [417, 185] on input "Tamanho máximo: 50MB Seleccionar archivos" at bounding box center [463, 198] width 317 height 52
type input "C:\fakepath\Mulan 468139921_2025_09_29_06_18_30.xlsx"
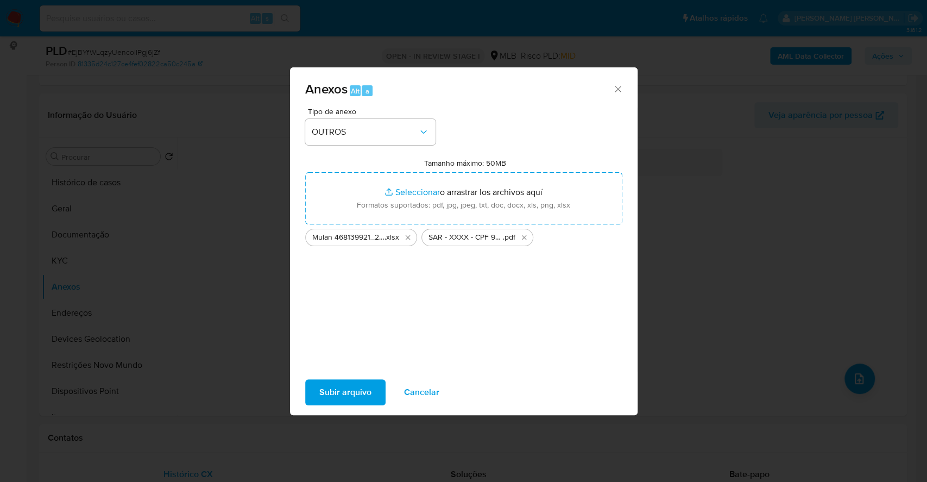
click at [346, 398] on span "Subir arquivo" at bounding box center [345, 392] width 52 height 24
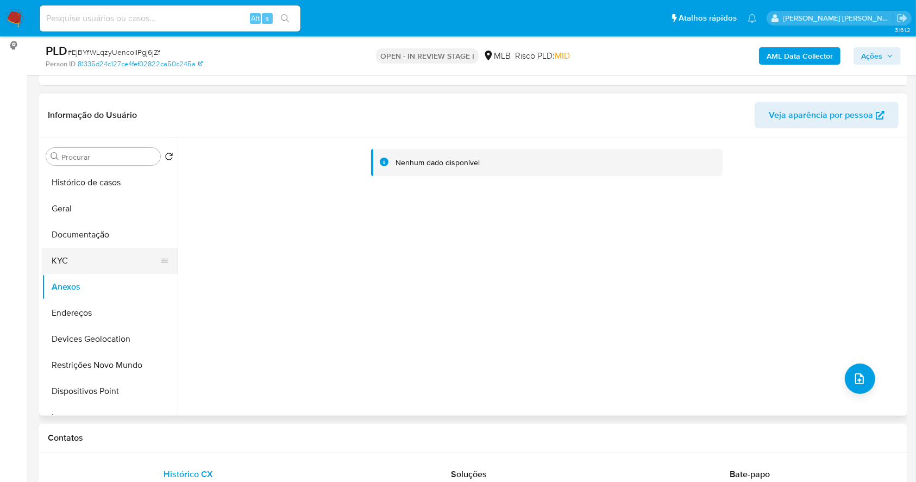
drag, startPoint x: 91, startPoint y: 251, endPoint x: 94, endPoint y: 264, distance: 13.3
click at [90, 251] on button "KYC" at bounding box center [105, 261] width 127 height 26
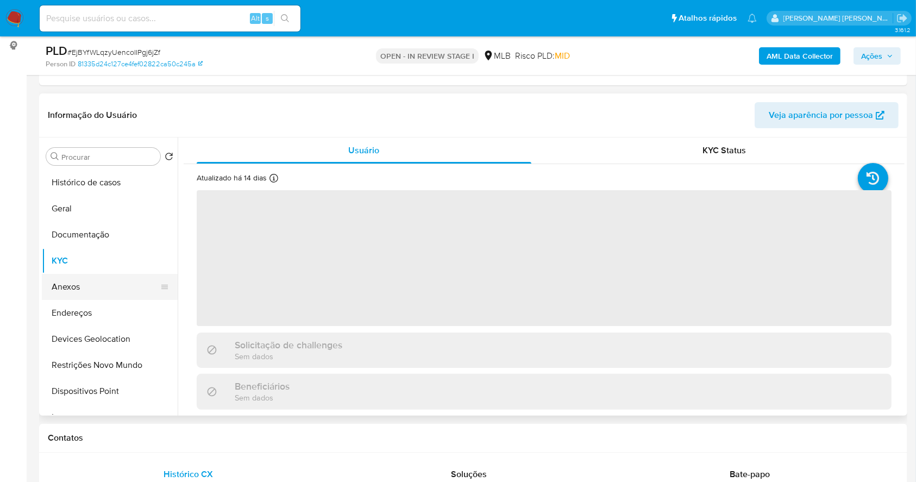
click at [92, 284] on button "Anexos" at bounding box center [105, 287] width 127 height 26
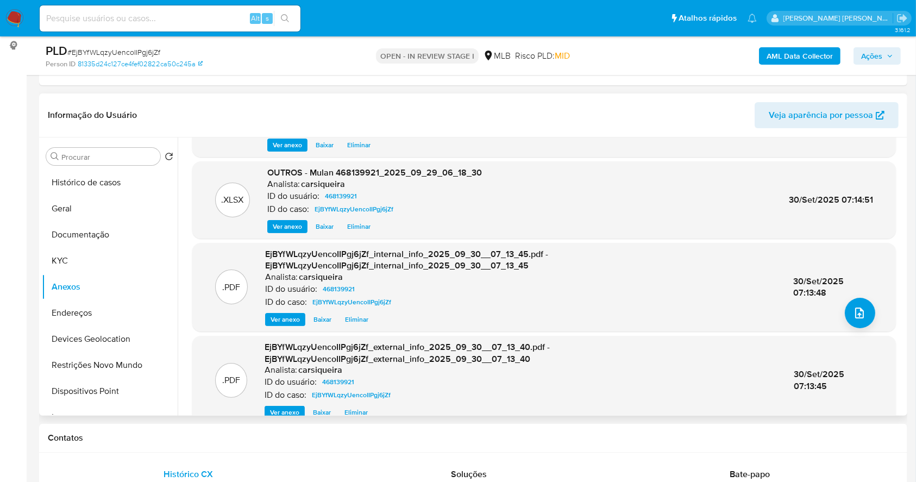
scroll to position [115, 0]
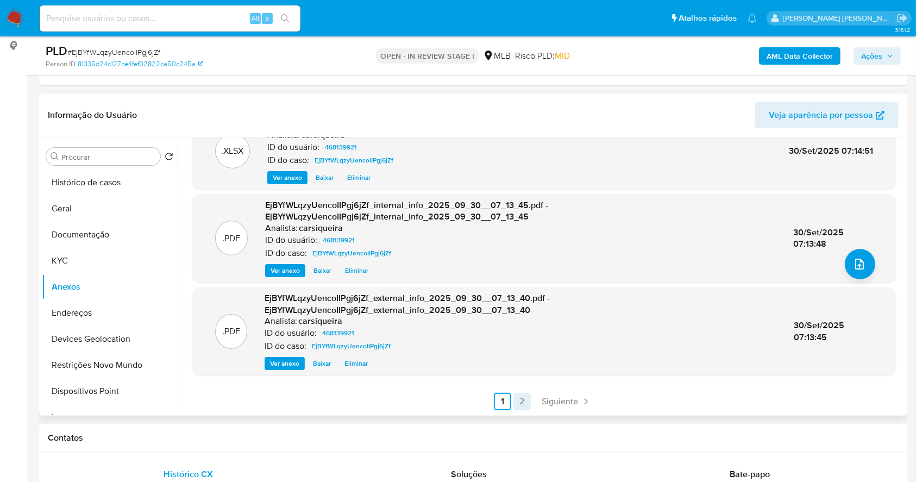
click at [515, 402] on link "2" at bounding box center [521, 401] width 17 height 17
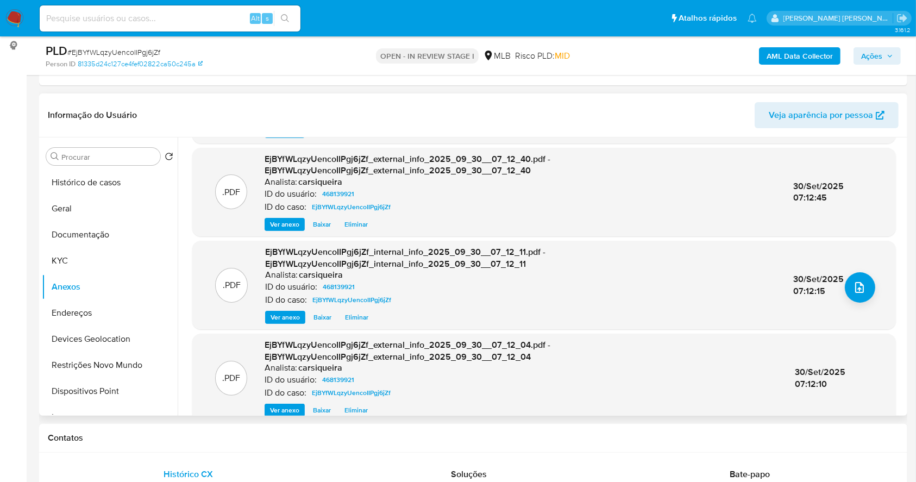
scroll to position [139, 0]
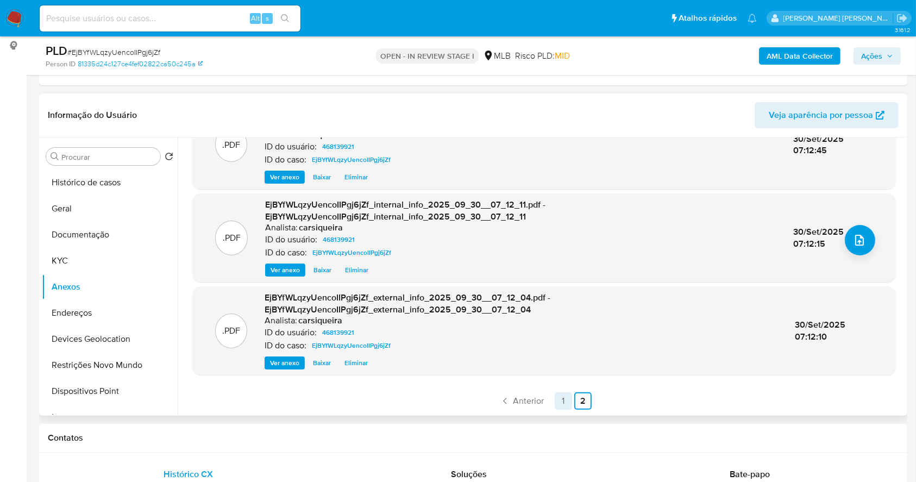
click at [556, 400] on link "1" at bounding box center [563, 400] width 17 height 17
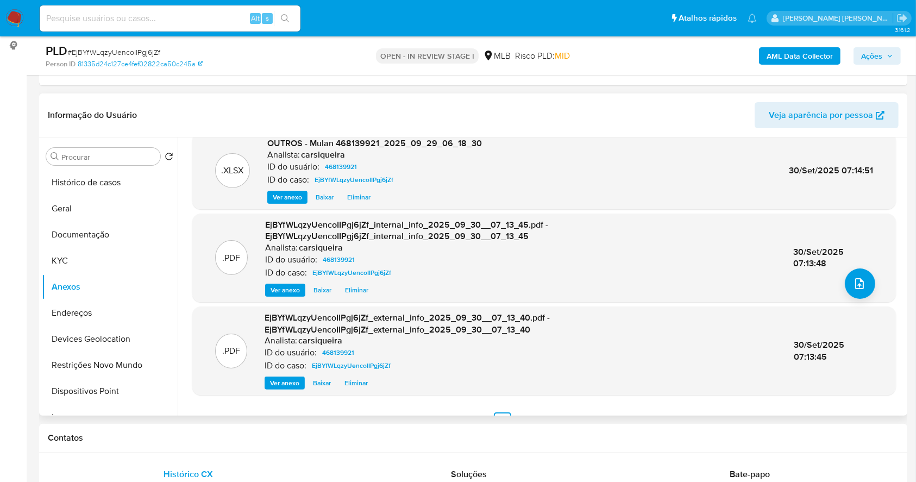
scroll to position [115, 0]
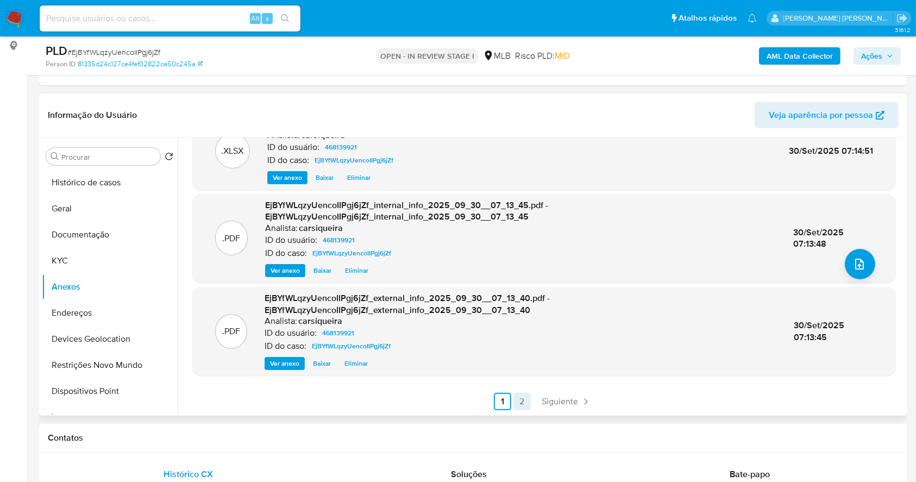
click at [517, 399] on link "2" at bounding box center [521, 401] width 17 height 17
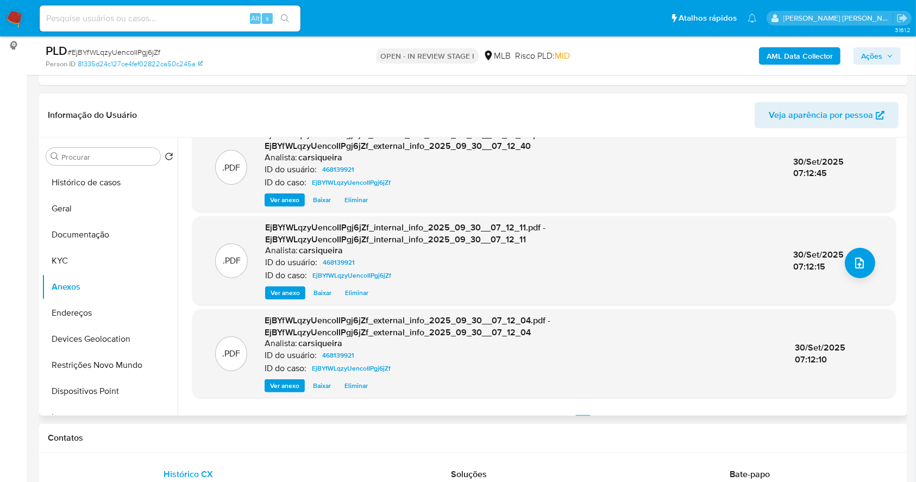
scroll to position [139, 0]
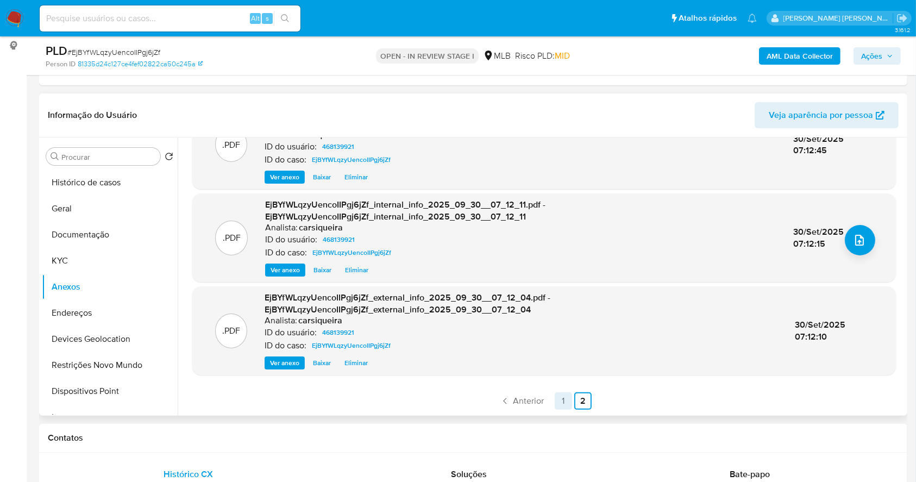
click at [561, 401] on link "1" at bounding box center [563, 400] width 17 height 17
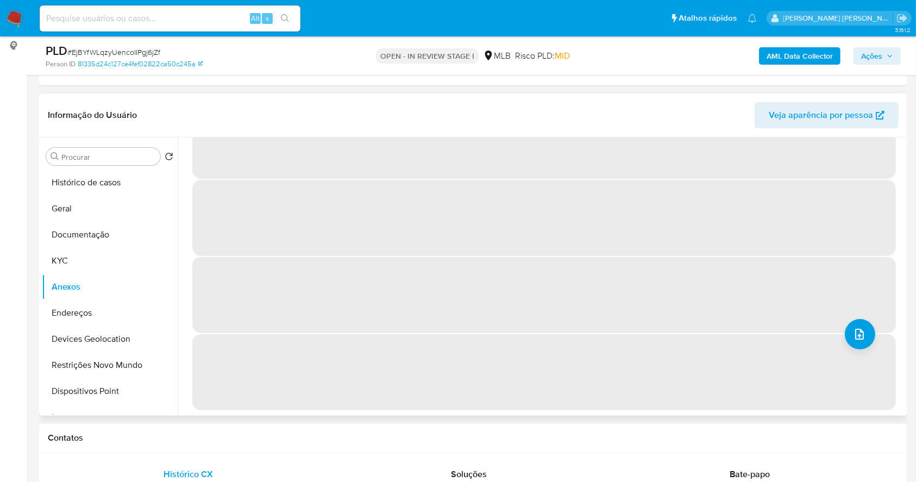
scroll to position [0, 0]
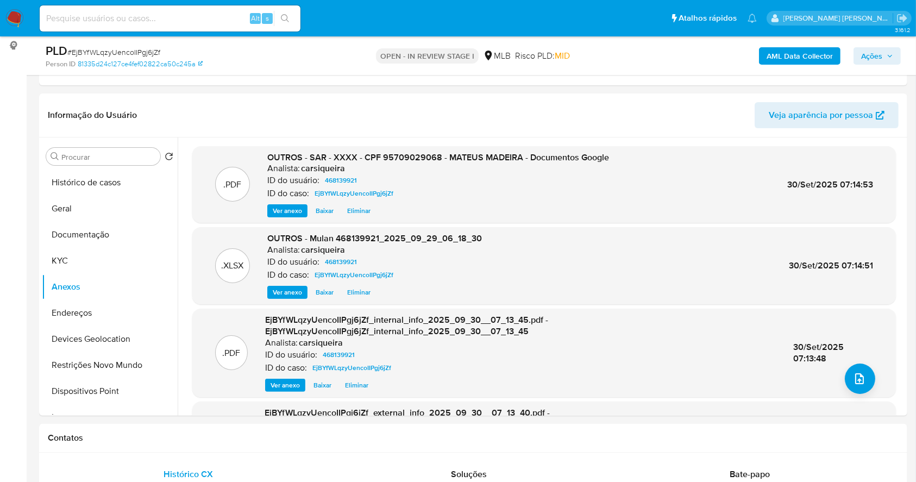
click at [876, 57] on span "Ações" at bounding box center [871, 55] width 21 height 17
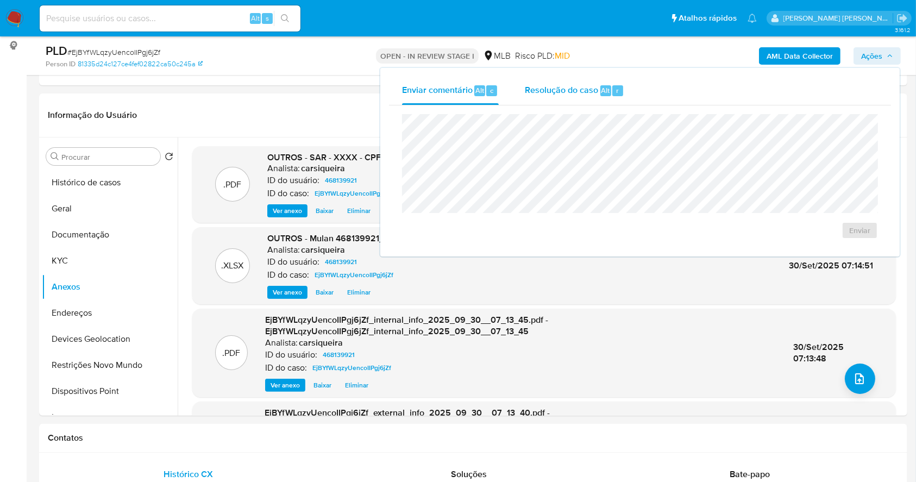
click at [595, 90] on span "Resolução do caso" at bounding box center [561, 90] width 73 height 12
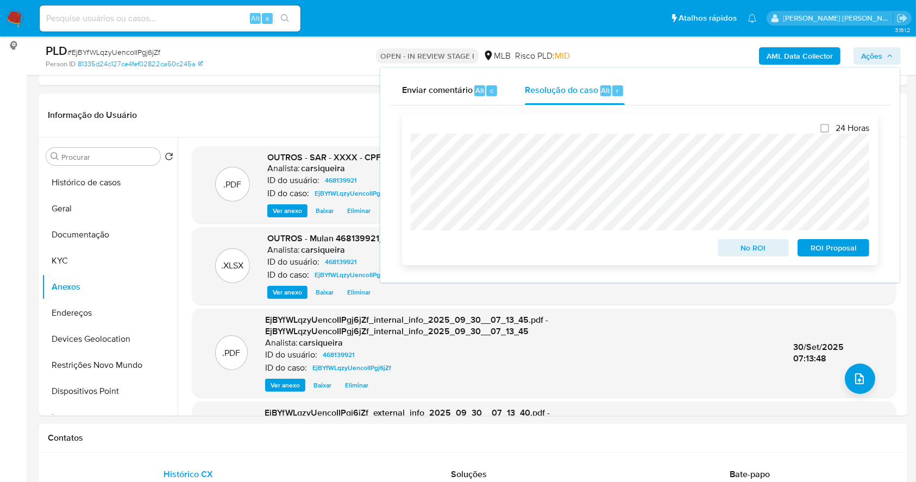
click at [834, 251] on span "ROI Proposal" at bounding box center [833, 247] width 56 height 15
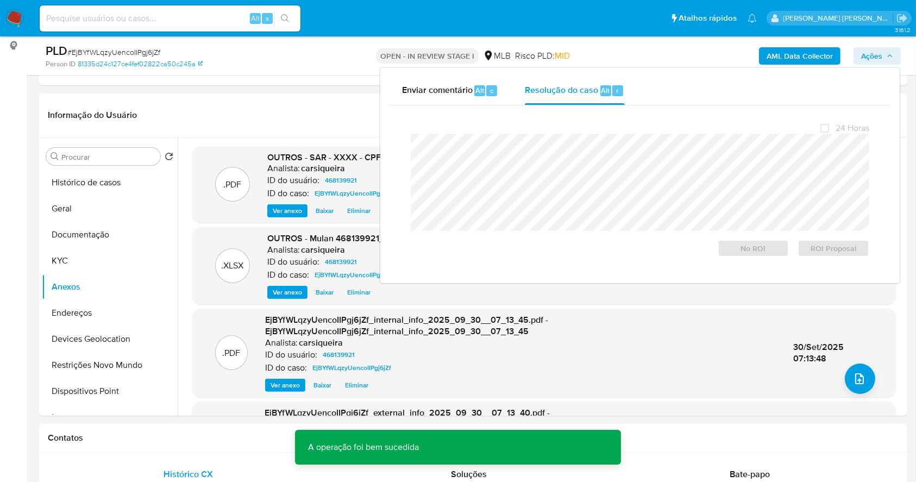
click at [122, 53] on span "# EjBYfWLqzyUencoIIPgj6jZf" at bounding box center [113, 52] width 93 height 11
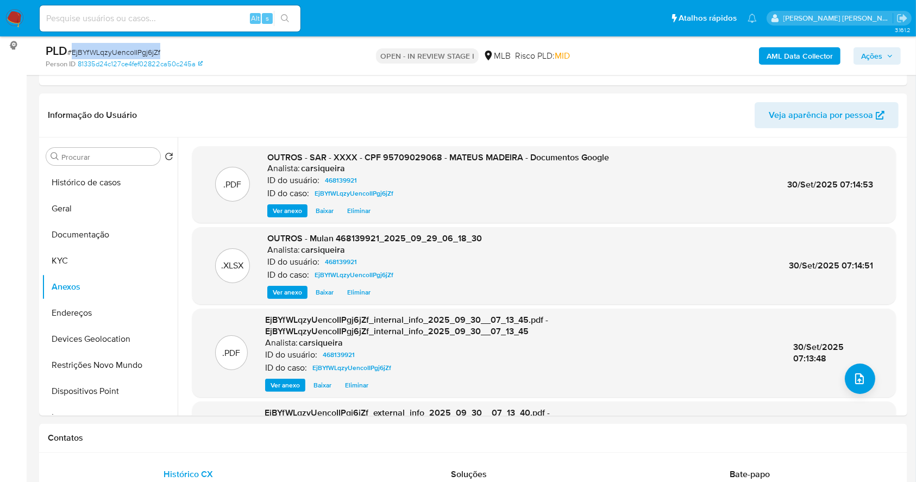
click at [122, 53] on span "# EjBYfWLqzyUencoIIPgj6jZf" at bounding box center [113, 52] width 93 height 11
copy span "EjBYfWLqzyUencoIIPgj6jZf"
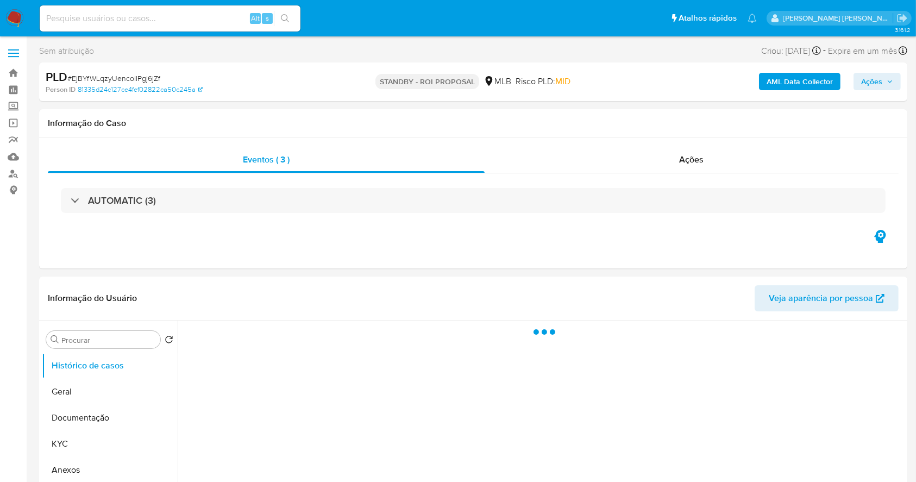
select select "10"
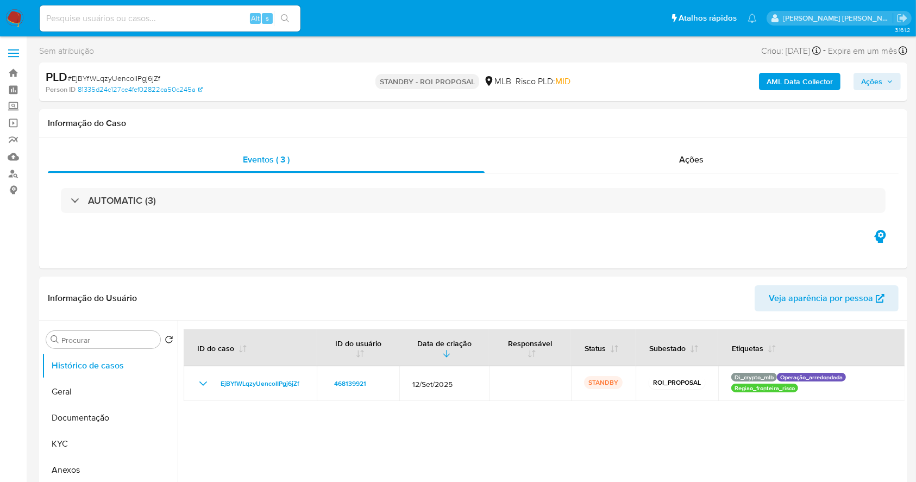
click at [167, 24] on input at bounding box center [170, 18] width 261 height 14
paste input "rO6UkVsuGQ71efm32uhnhZFD"
type input "rO6UkVsuGQ71efm32uhnhZFD"
click at [282, 16] on icon "search-icon" at bounding box center [285, 18] width 9 height 9
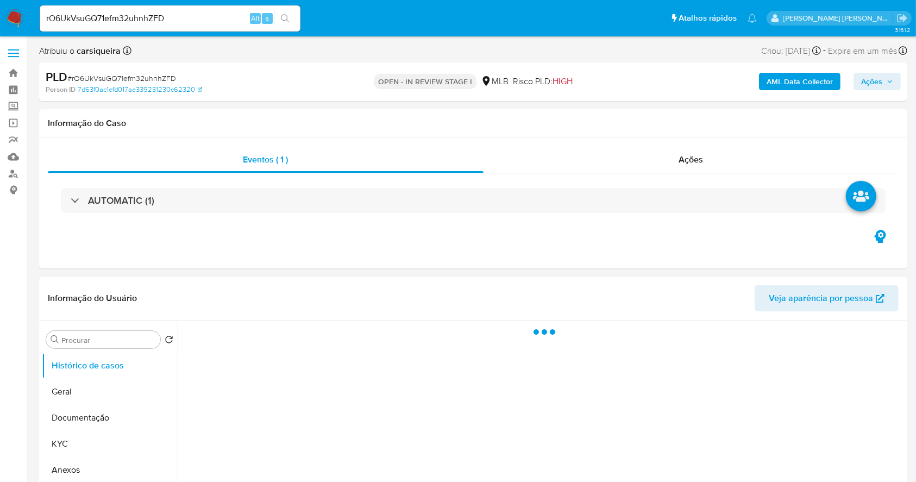
select select "10"
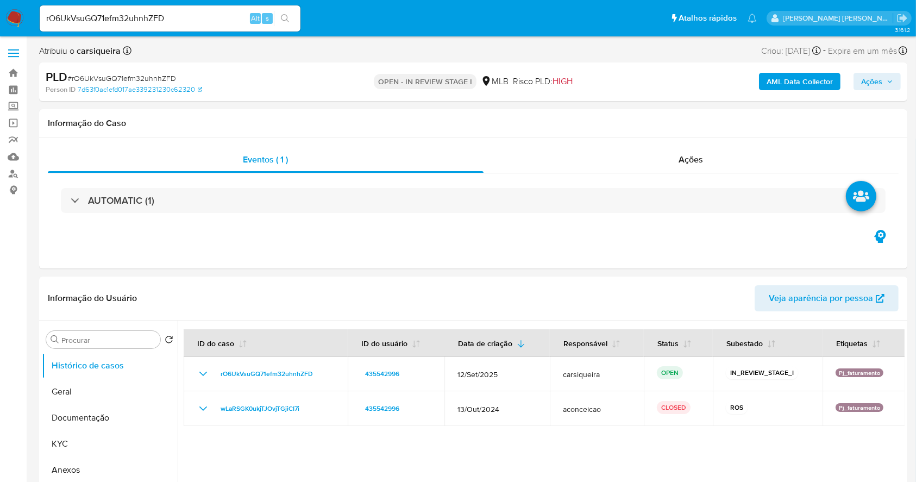
click at [175, 13] on input "rO6UkVsuGQ71efm32uhnhZFD" at bounding box center [170, 18] width 261 height 14
paste input "1DRCvP2pSMO5U1tTm75enTaJ"
type input "1DRCvP2pSMO5U1tTm75enTaJ"
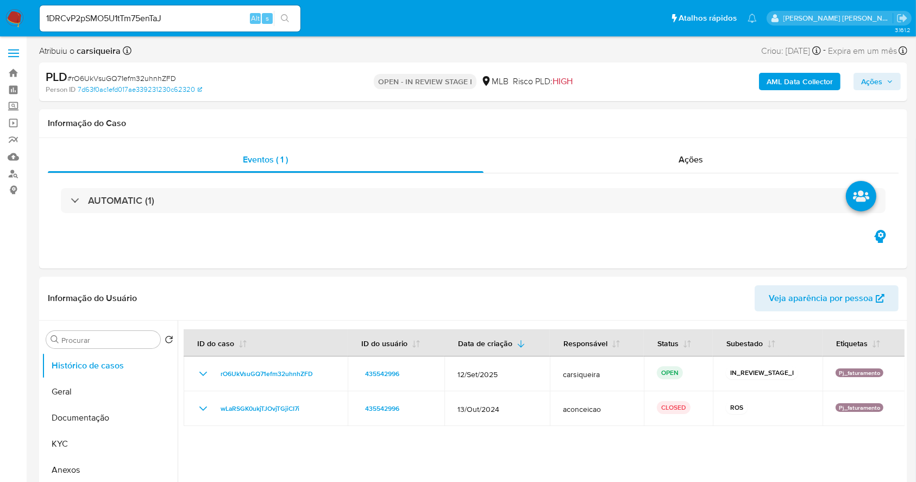
click at [287, 11] on button "search-icon" at bounding box center [285, 18] width 22 height 15
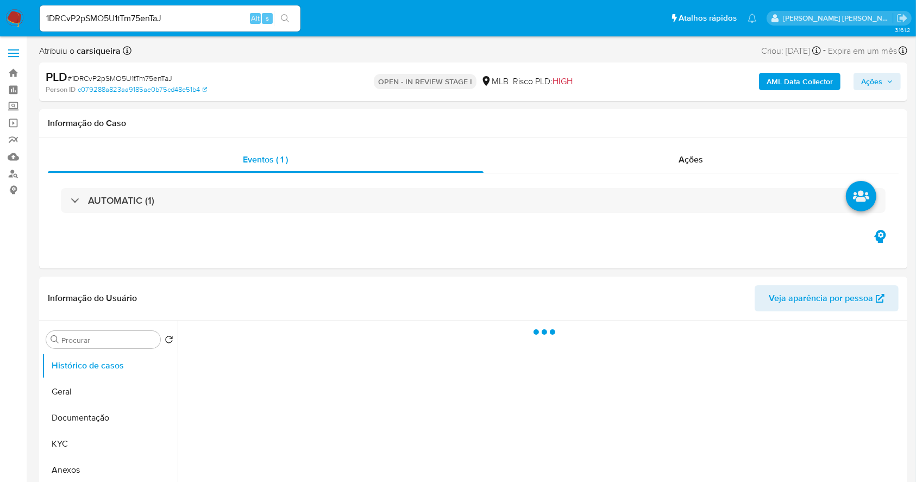
select select "10"
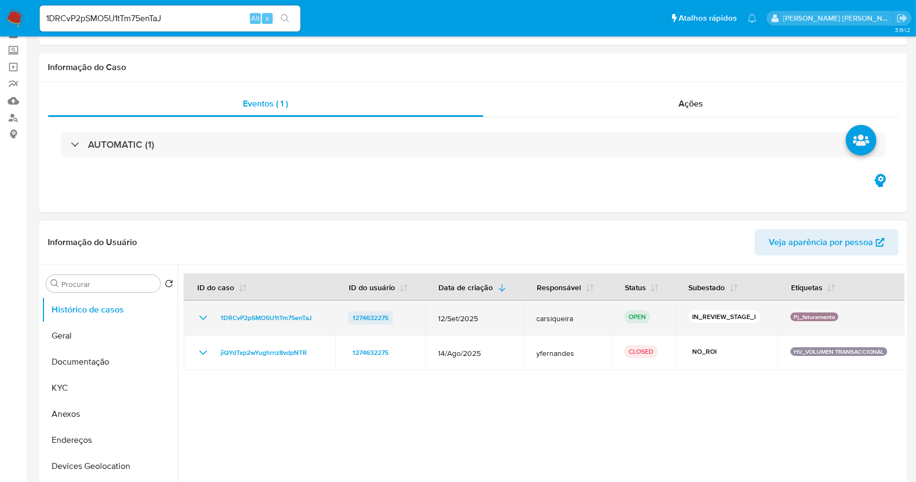
scroll to position [144, 0]
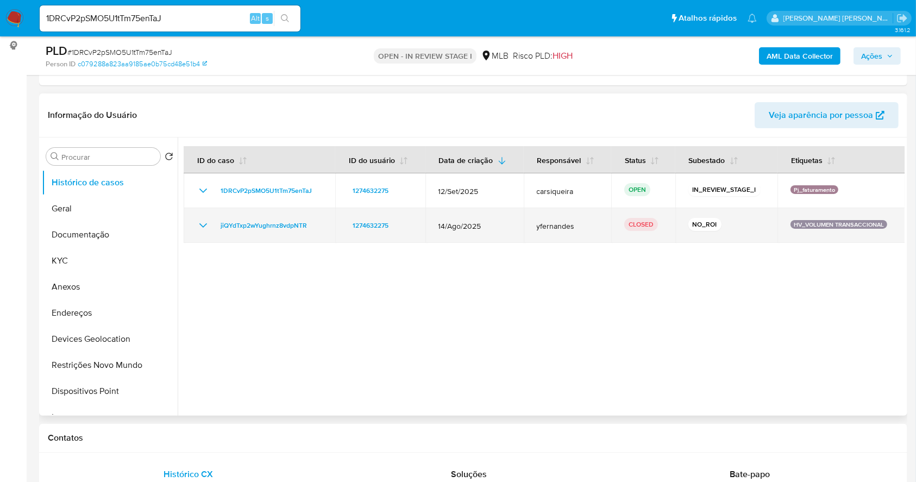
click at [202, 222] on icon "Mostrar/Ocultar" at bounding box center [203, 225] width 13 height 13
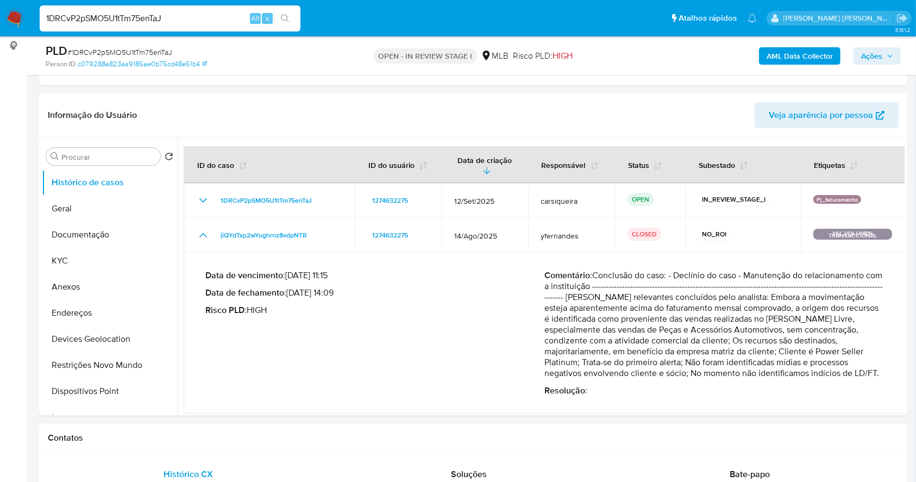
click at [104, 18] on input "1DRCvP2pSMO5U1tTm75enTaJ" at bounding box center [170, 18] width 261 height 14
click at [100, 219] on button "Geral" at bounding box center [105, 209] width 127 height 26
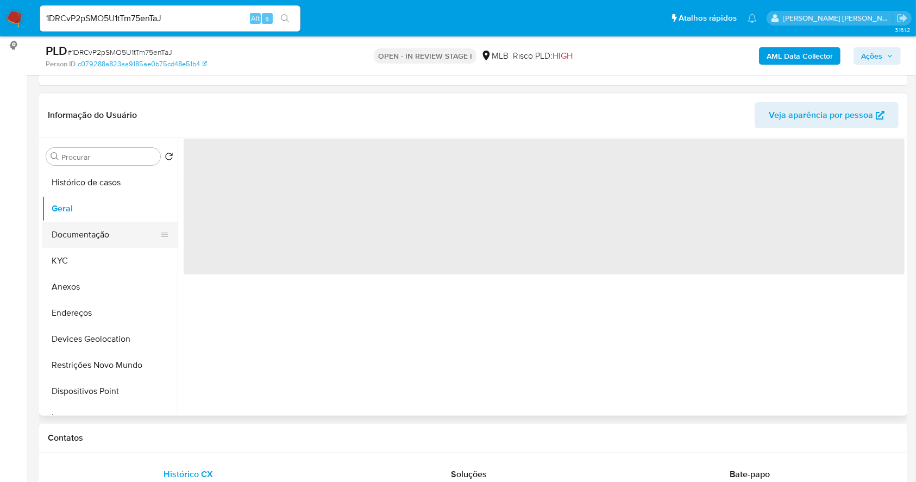
click at [108, 229] on button "Documentação" at bounding box center [105, 235] width 127 height 26
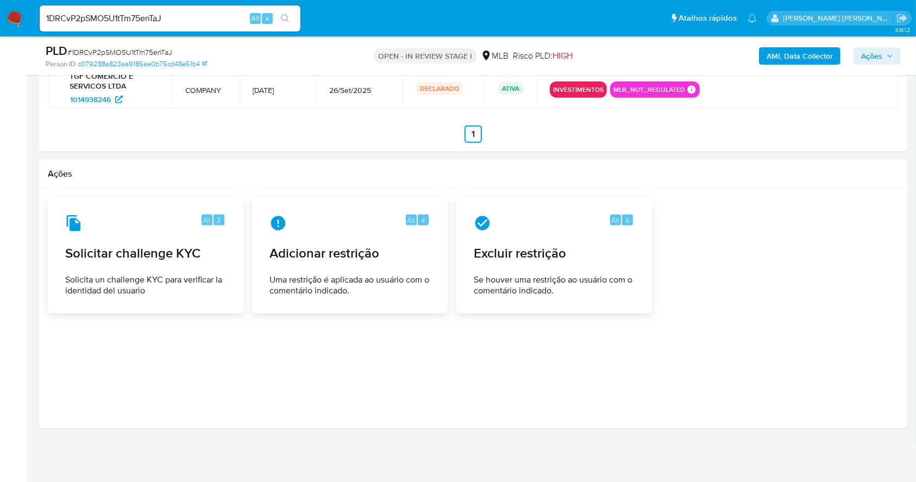
scroll to position [0, 0]
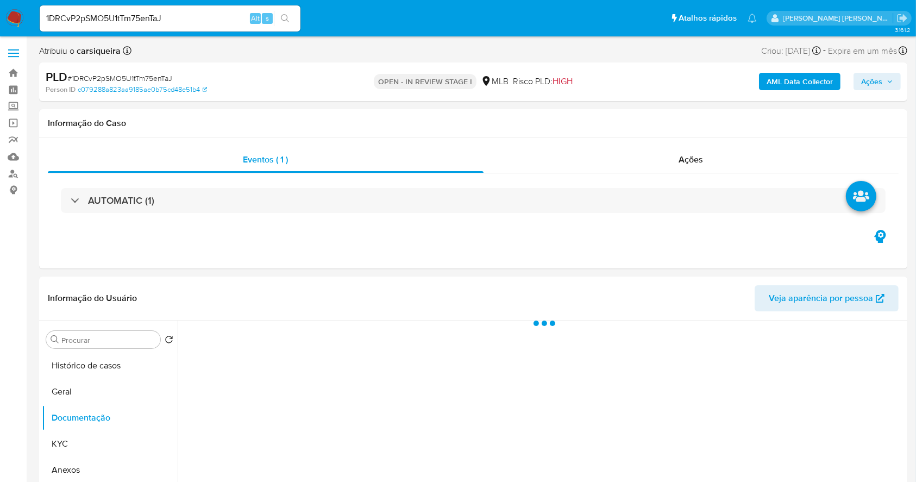
click at [109, 10] on div "1DRCvP2pSMO5U1tTm75enTaJ Alt s" at bounding box center [170, 18] width 261 height 26
click at [117, 15] on input "1DRCvP2pSMO5U1tTm75enTaJ" at bounding box center [170, 18] width 261 height 14
paste input "jdZf0KcUCz61A3rIWOeSTNN5"
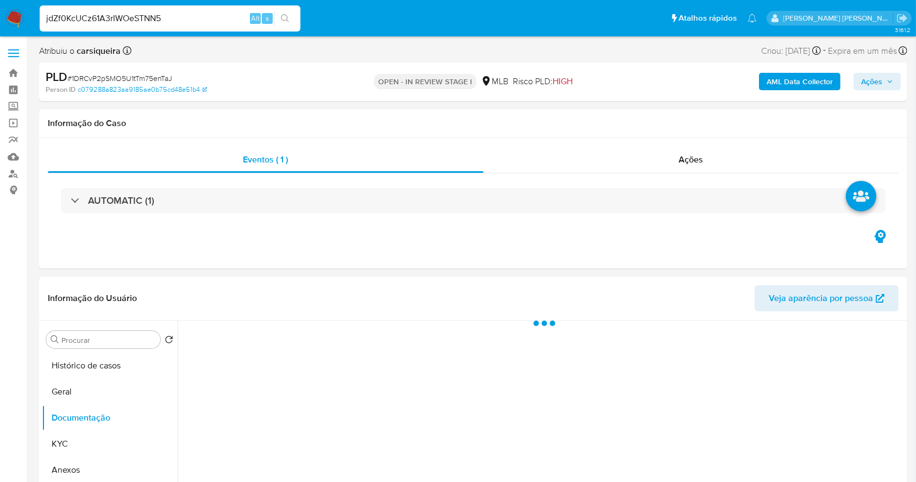
type input "jdZf0KcUCz61A3rIWOeSTNN5"
select select "10"
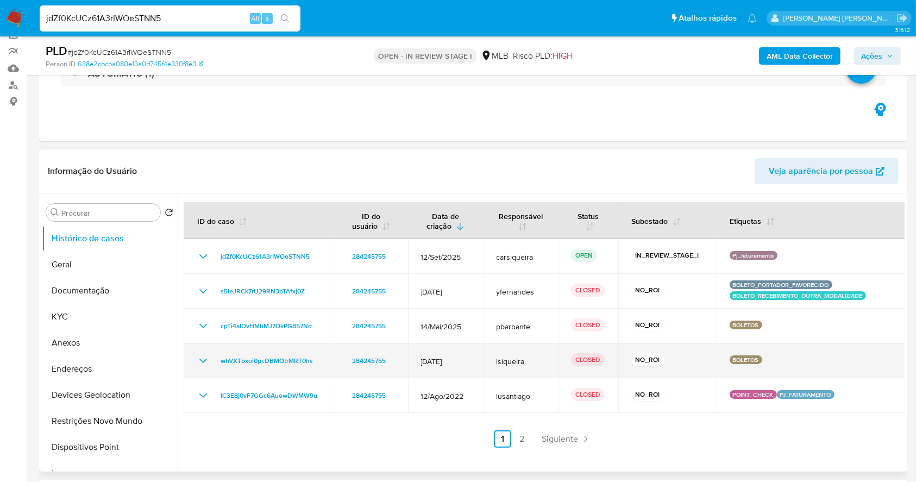
scroll to position [96, 0]
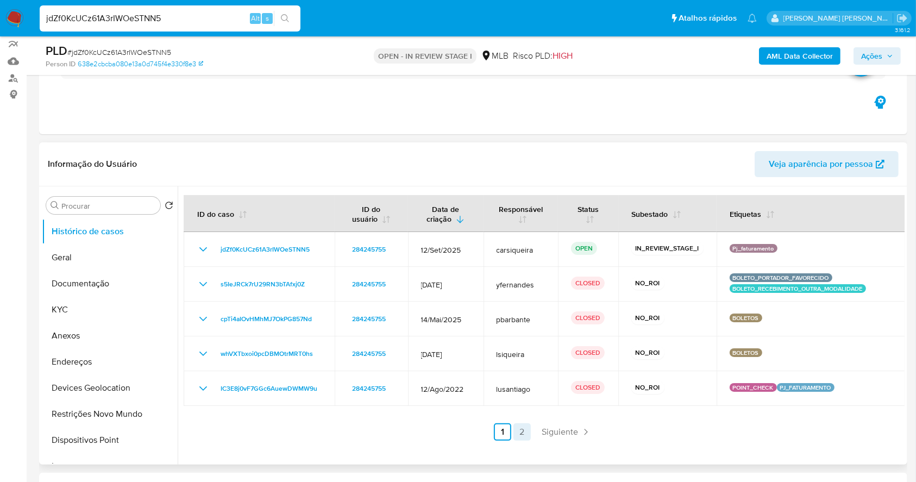
click at [516, 432] on link "2" at bounding box center [521, 431] width 17 height 17
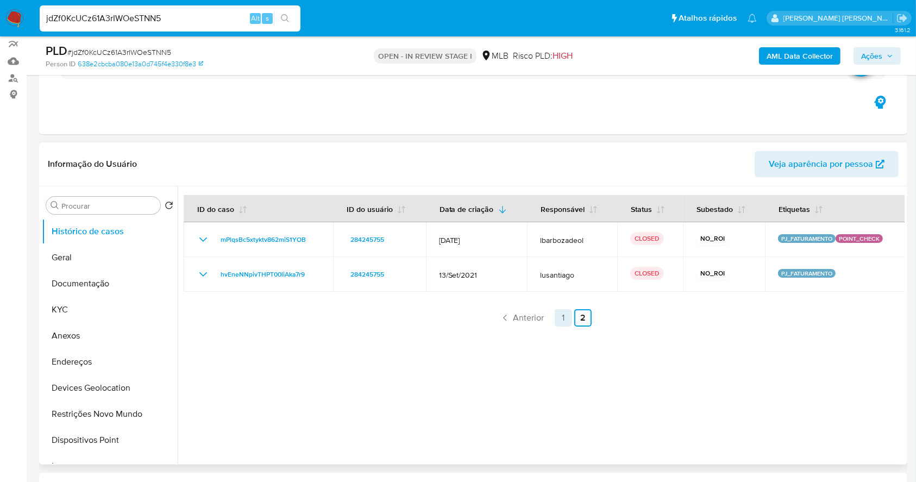
click at [562, 319] on link "1" at bounding box center [563, 317] width 17 height 17
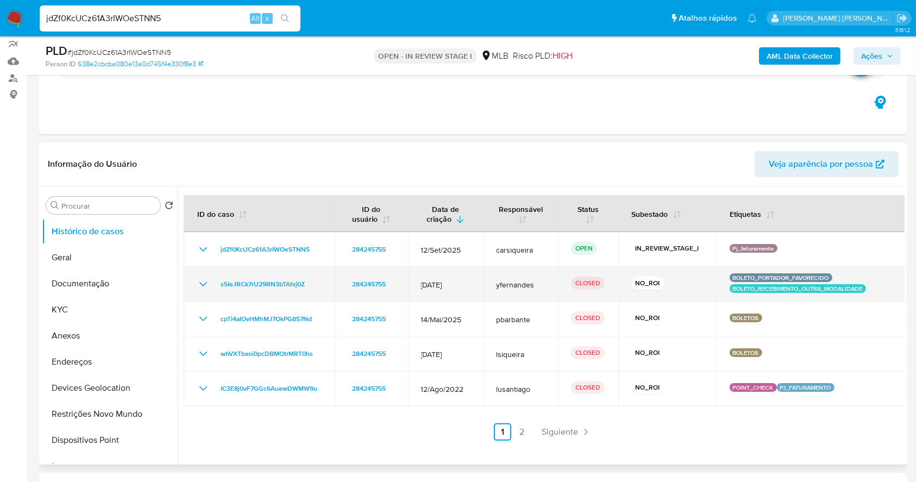
click at [202, 283] on icon "Mostrar/Ocultar" at bounding box center [203, 284] width 13 height 13
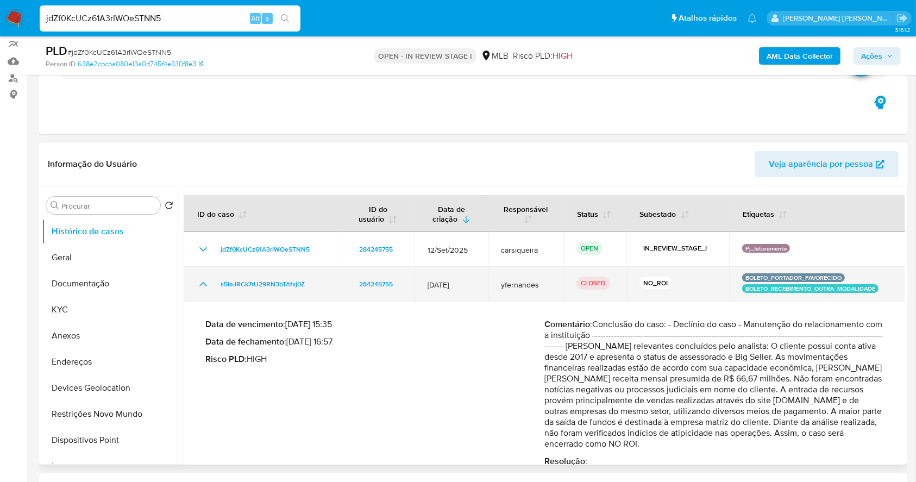
click at [202, 283] on icon "Mostrar/Ocultar" at bounding box center [203, 284] width 8 height 4
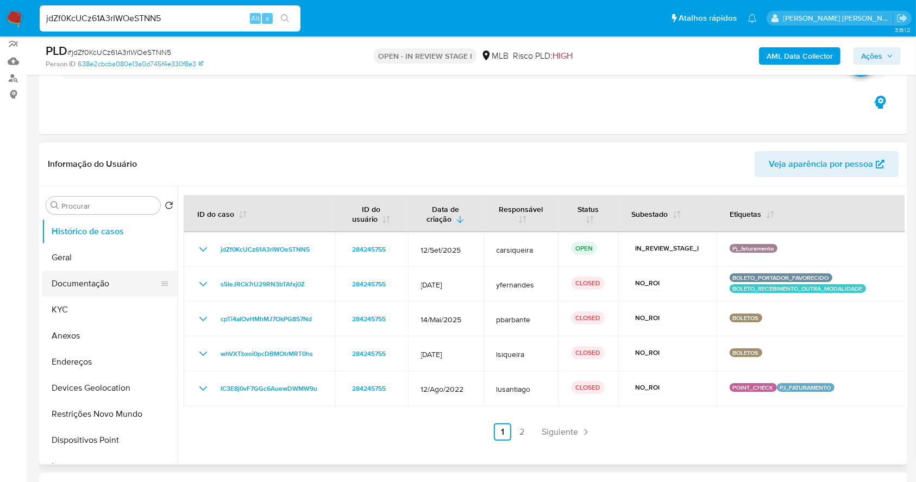
click at [79, 279] on button "Documentação" at bounding box center [105, 284] width 127 height 26
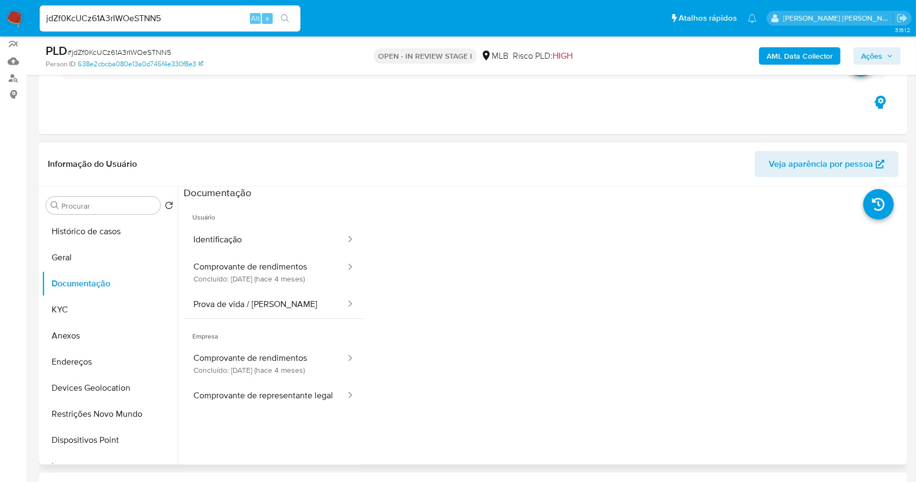
scroll to position [168, 0]
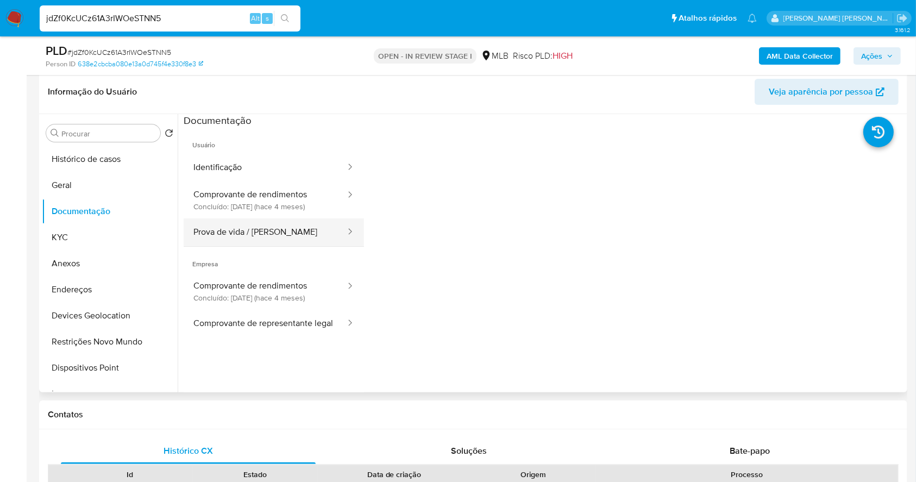
click at [288, 218] on button "Prova de vida / Selfie" at bounding box center [265, 232] width 163 height 28
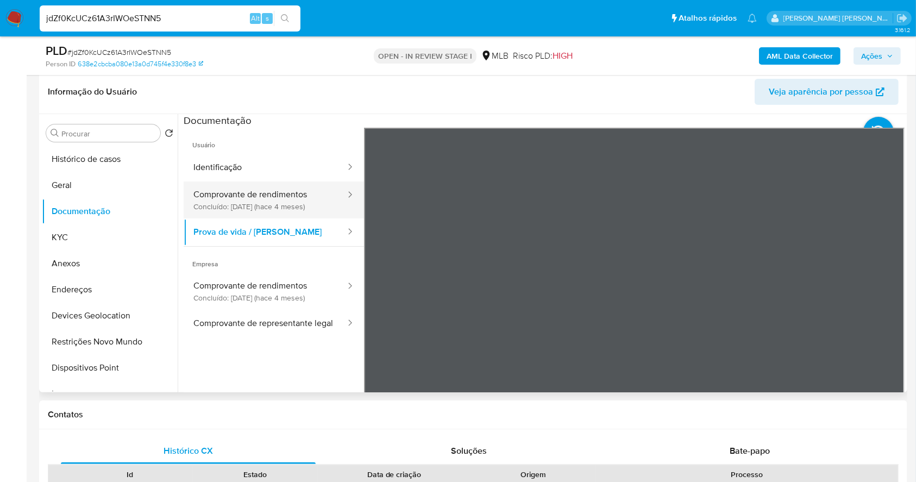
click at [283, 210] on button "Comprovante de rendimentos Concluído: 29/05/2025 (hace 4 meses)" at bounding box center [265, 199] width 163 height 37
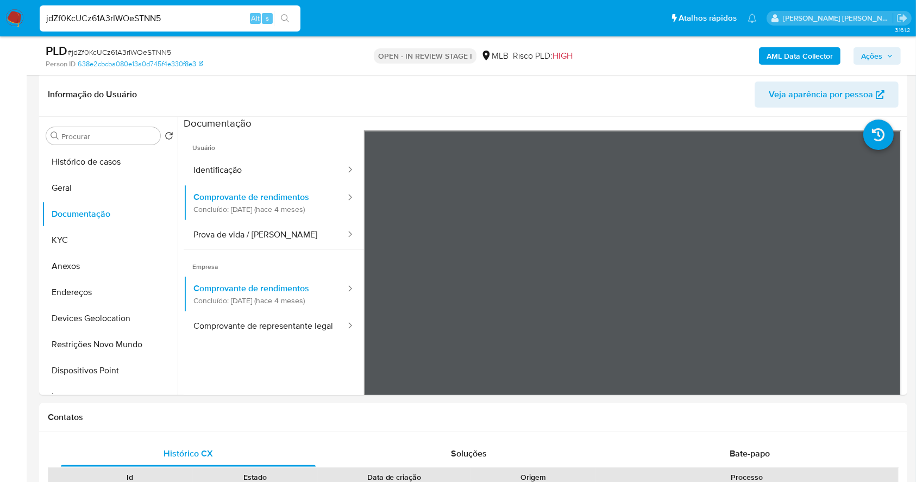
scroll to position [95, 0]
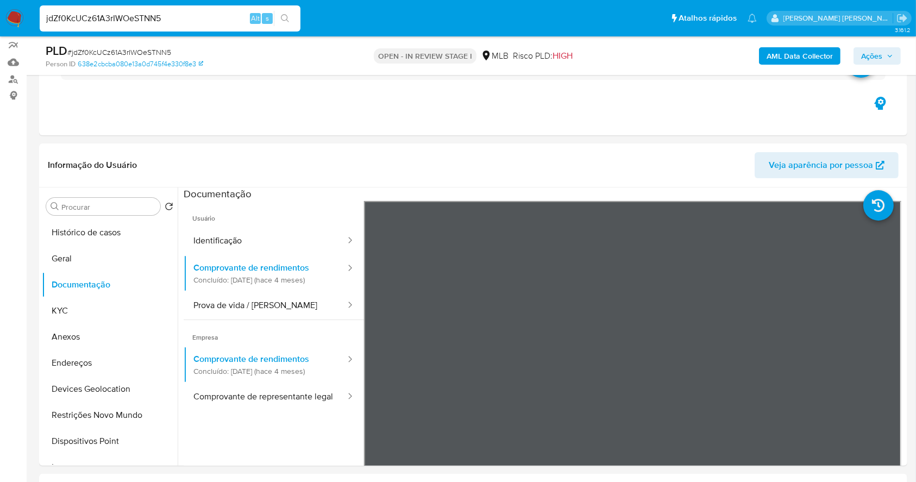
click at [202, 20] on input "jdZf0KcUCz61A3rIWOeSTNN5" at bounding box center [170, 18] width 261 height 14
paste input "w06ZyUk9bpBL6y3sQ3IySIiZ"
type input "w06ZyUk9bpBL6y3sQ3IySIiZ"
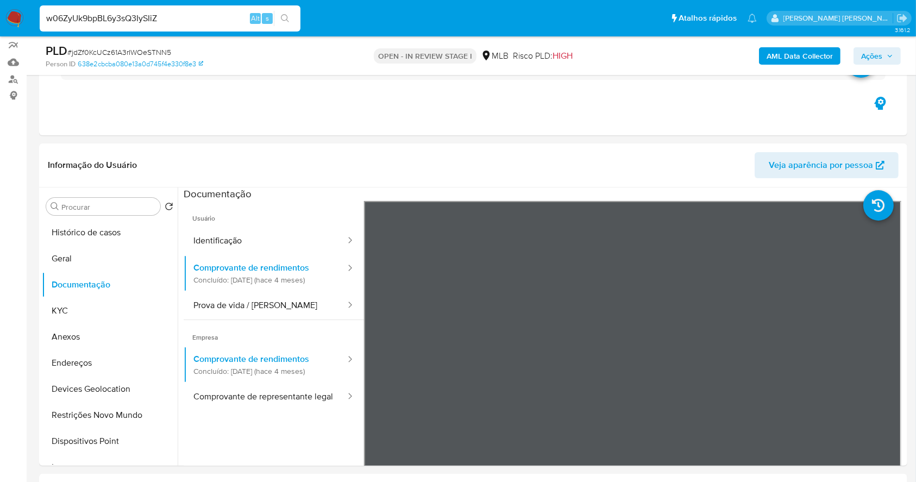
click at [287, 17] on icon "search-icon" at bounding box center [285, 18] width 8 height 8
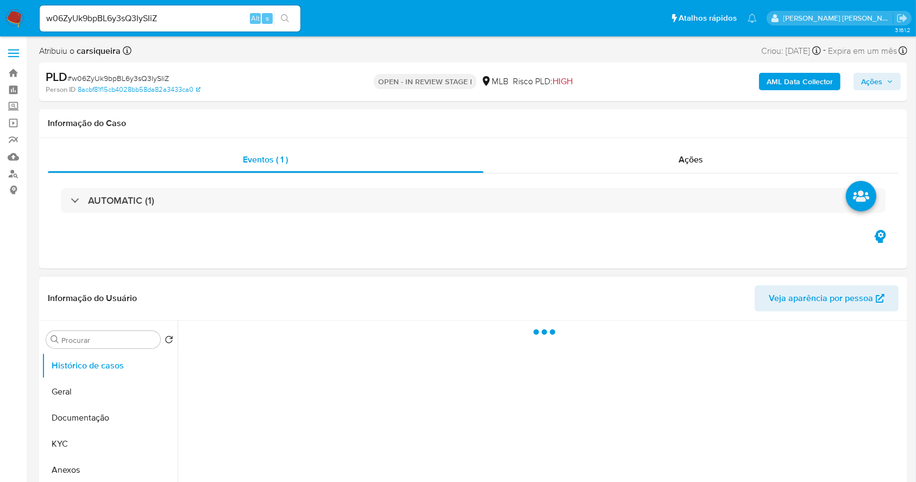
select select "10"
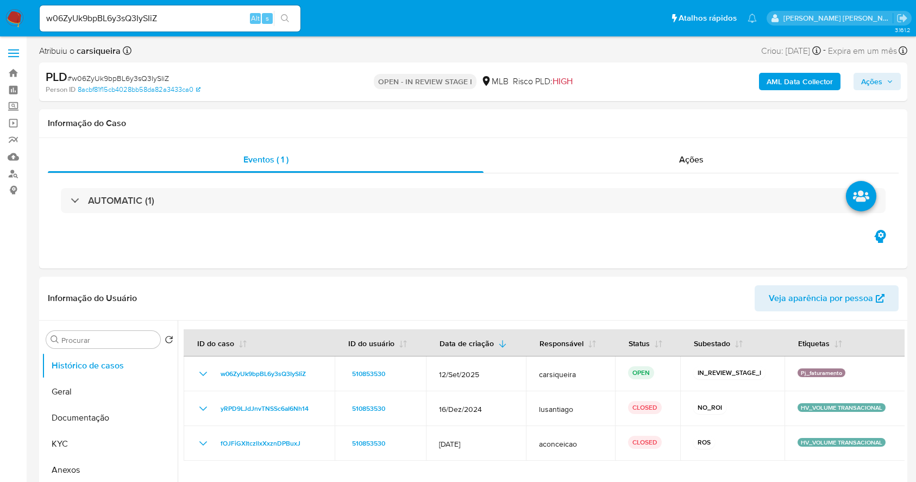
select select "10"
click at [193, 20] on input "w06ZyUk9bpBL6y3sQ3IySIiZ" at bounding box center [170, 18] width 261 height 14
paste input "cln5E42dO345JoxTrb07775r"
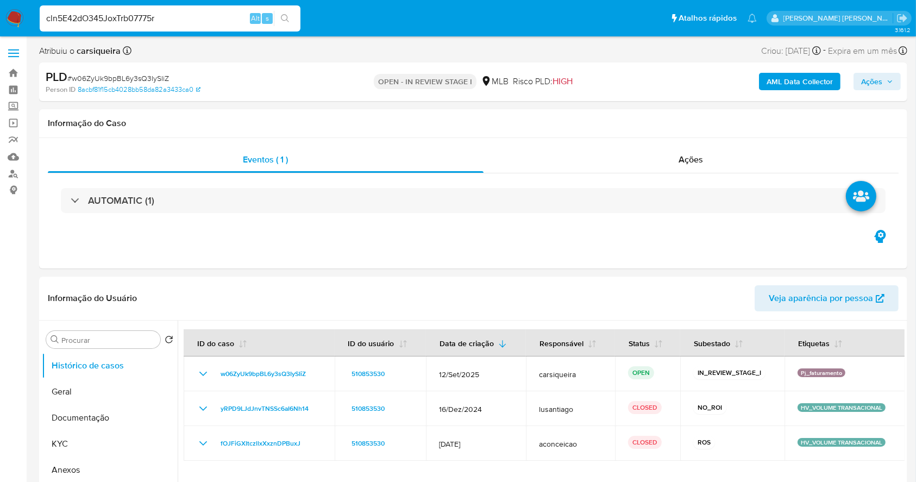
type input "cln5E42dO345JoxTrb07775r"
click at [284, 20] on icon "search-icon" at bounding box center [285, 18] width 9 height 9
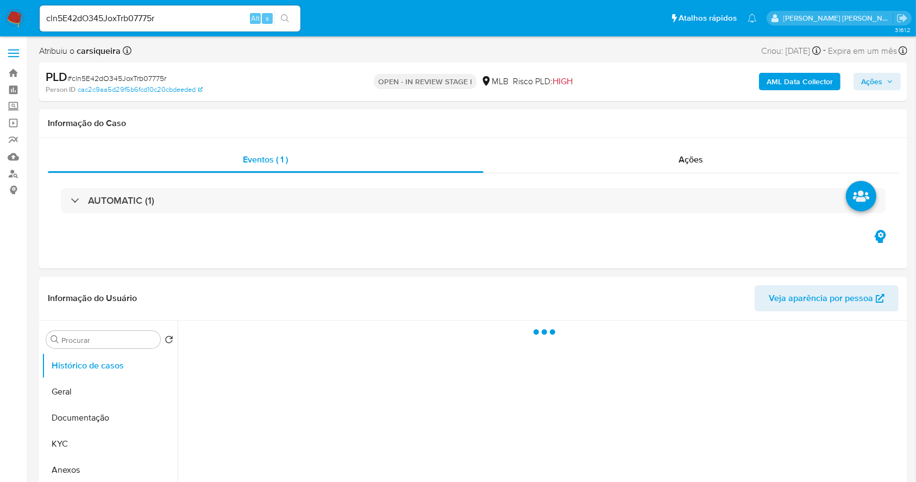
select select "10"
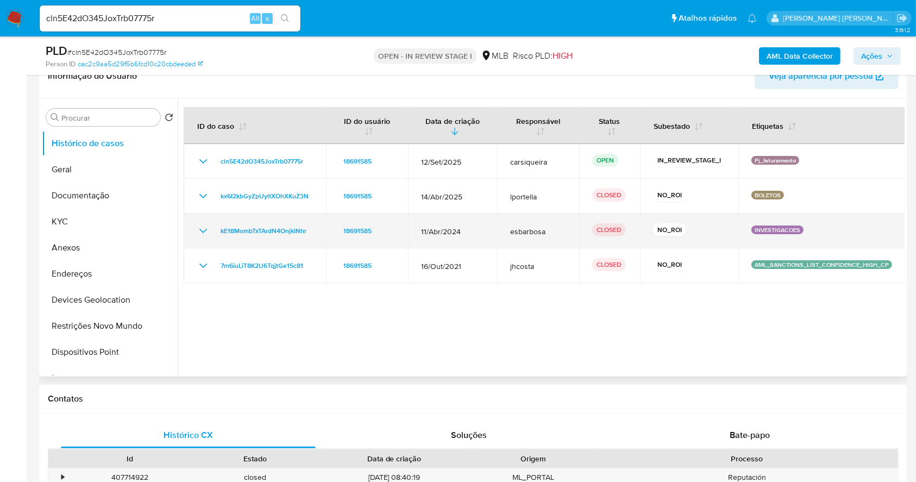
scroll to position [217, 0]
